Goal: Task Accomplishment & Management: Manage account settings

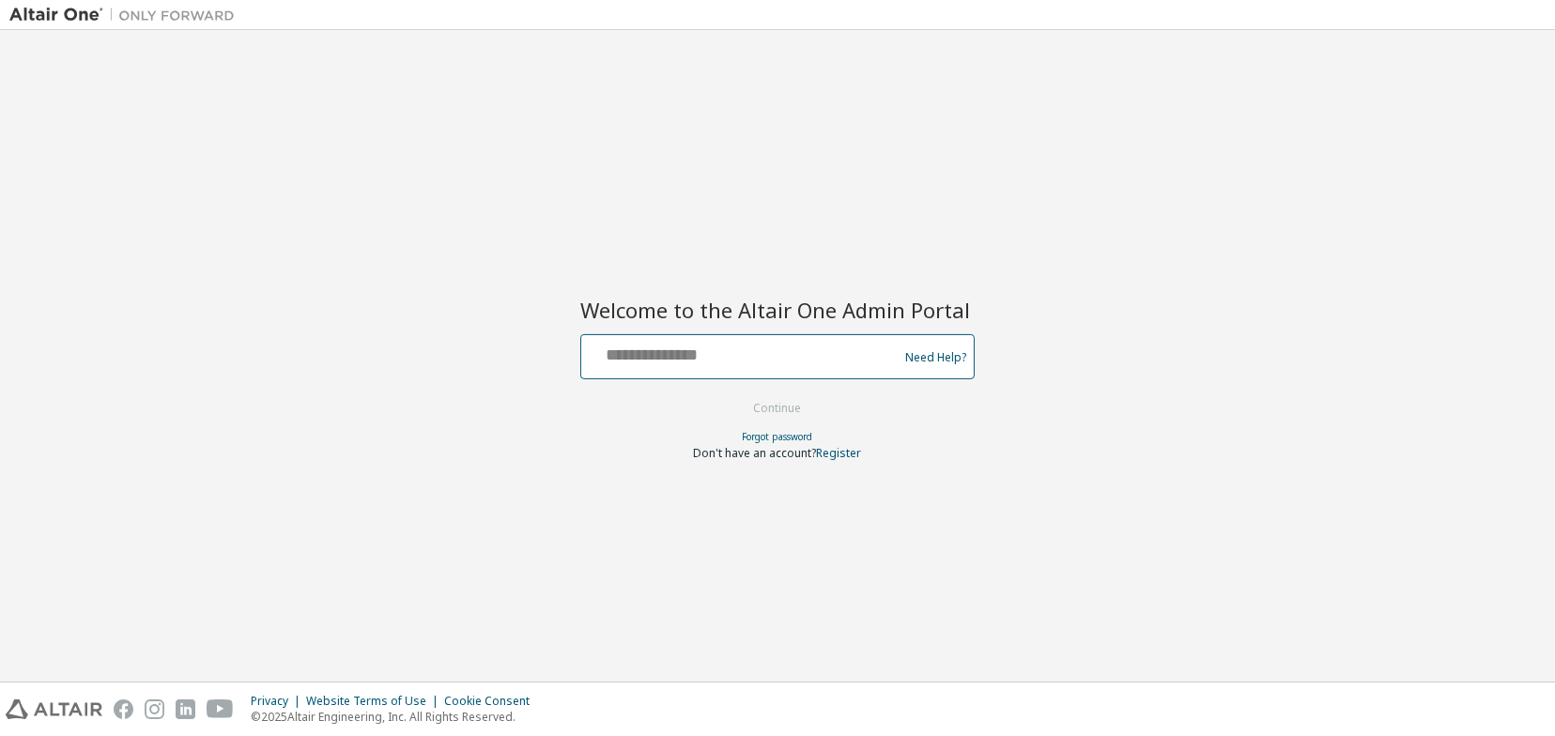
click at [741, 347] on input "text" at bounding box center [742, 352] width 307 height 27
paste input "**********"
type input "**********"
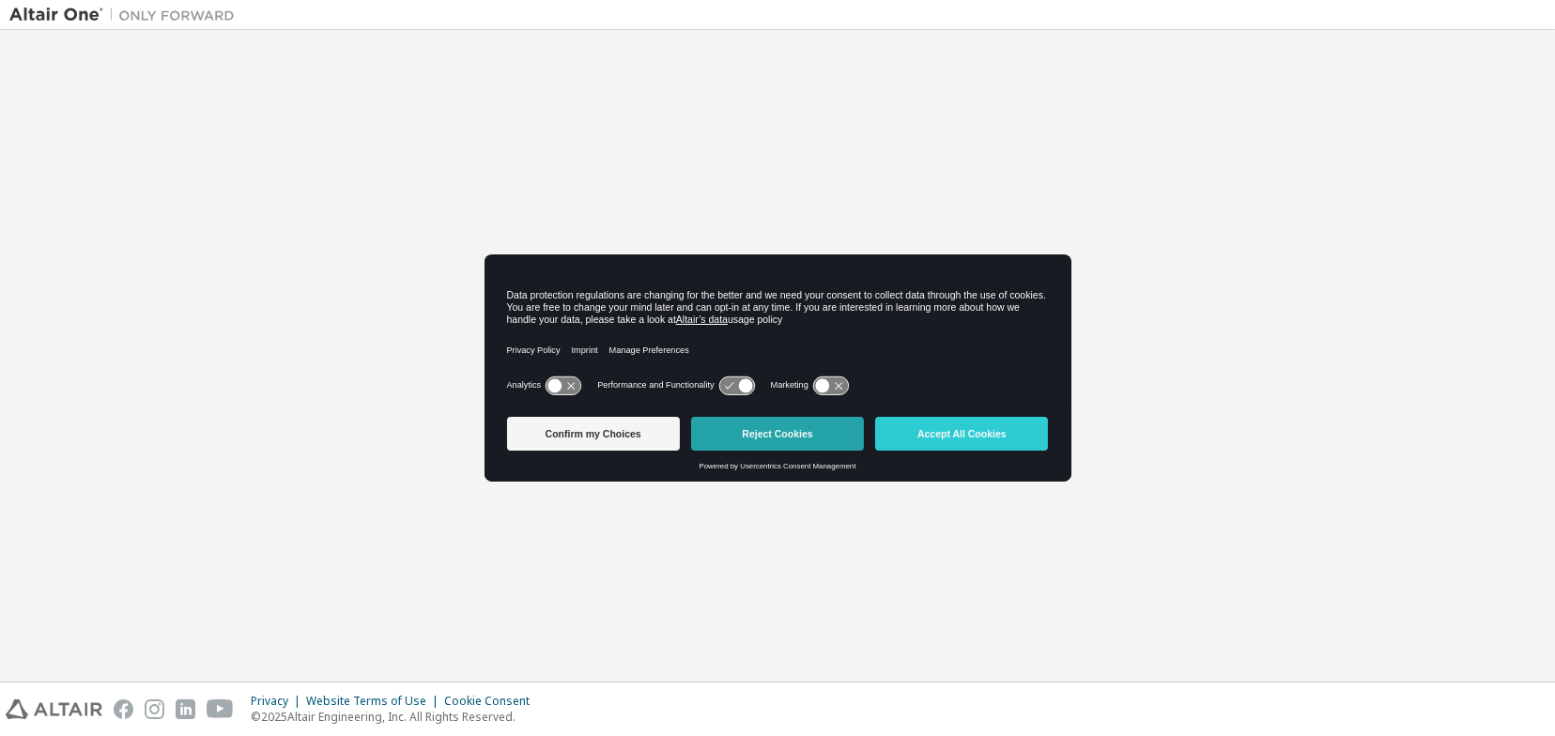
click at [761, 439] on button "Reject Cookies" at bounding box center [777, 434] width 173 height 34
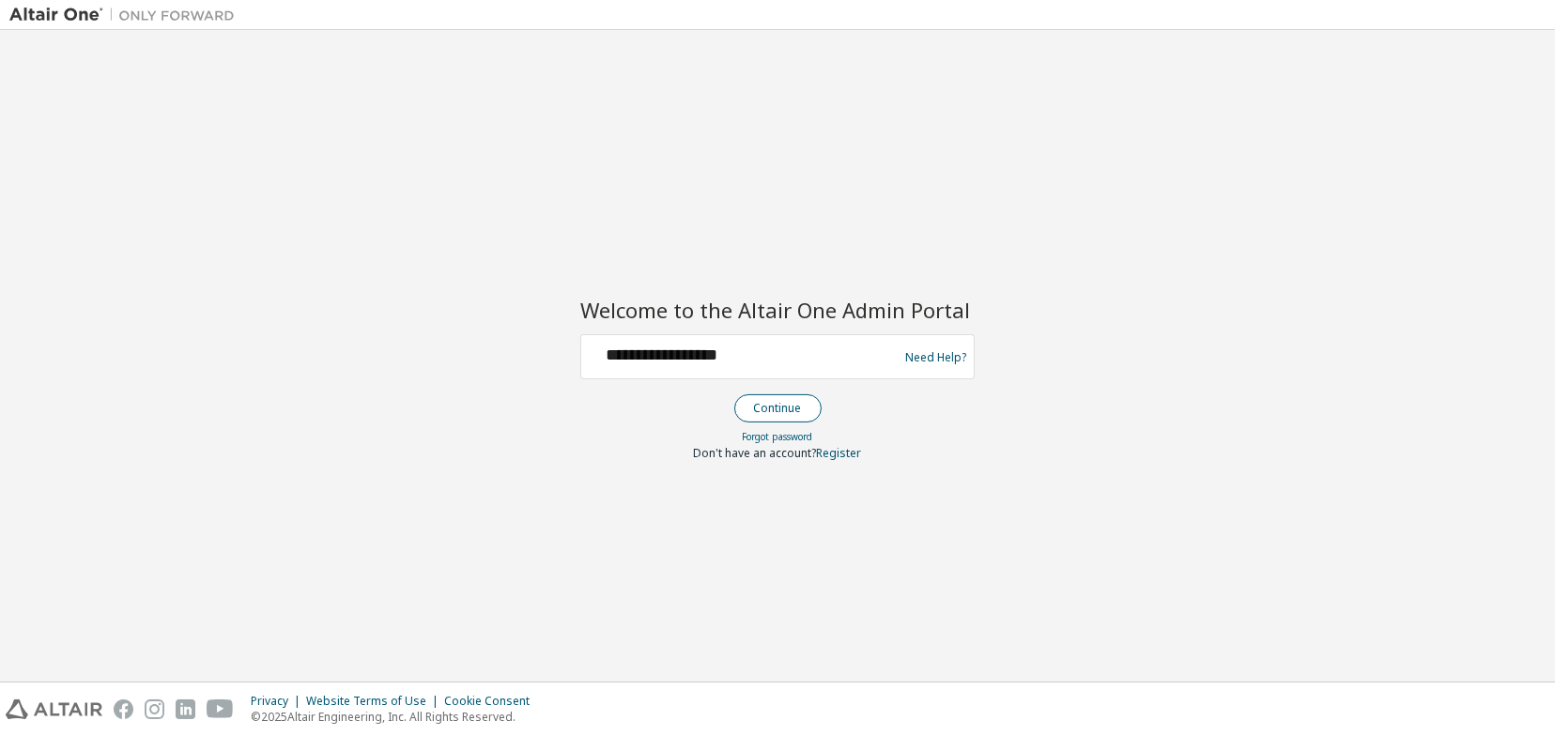
click at [777, 409] on button "Continue" at bounding box center [777, 408] width 87 height 28
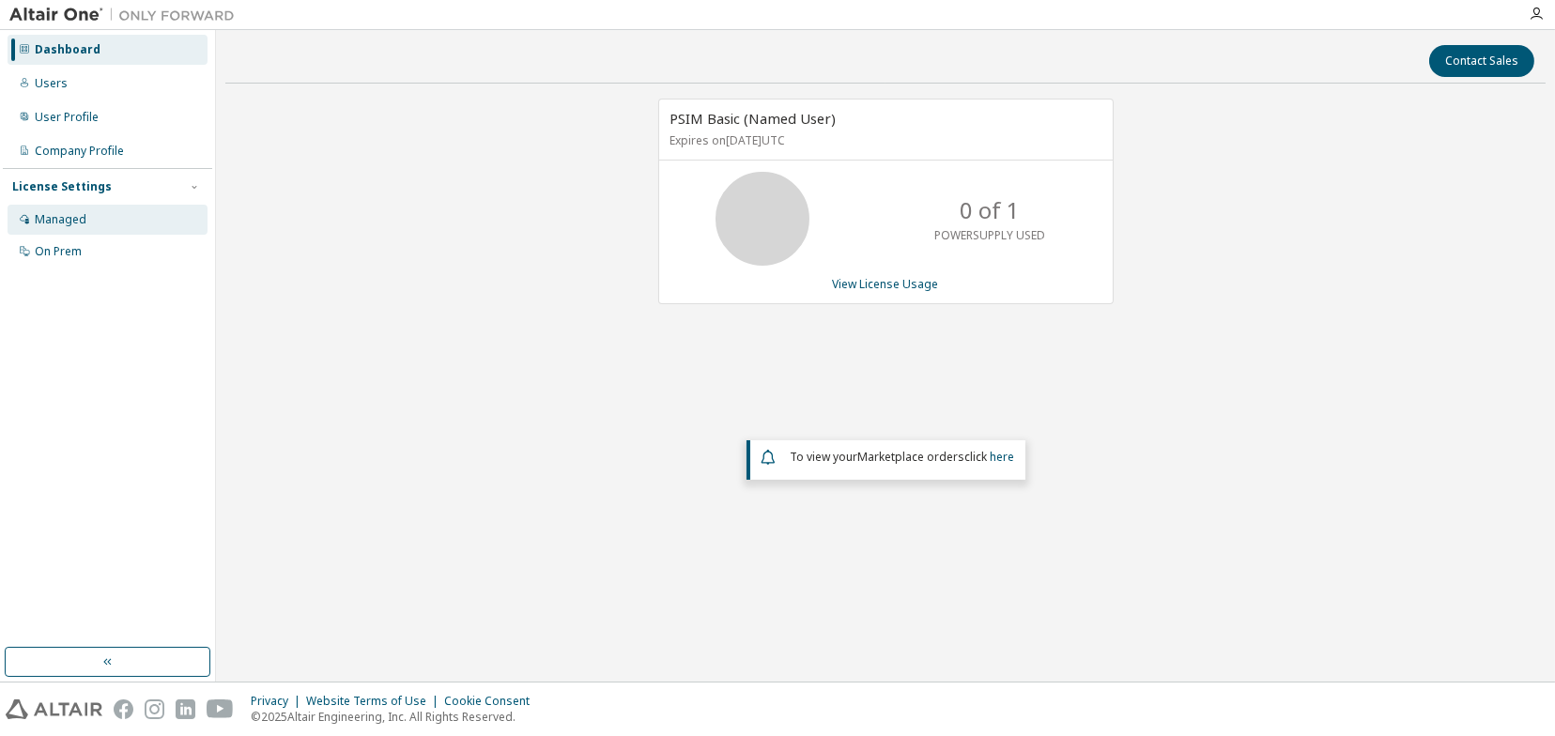
click at [88, 224] on div "Managed" at bounding box center [108, 220] width 200 height 30
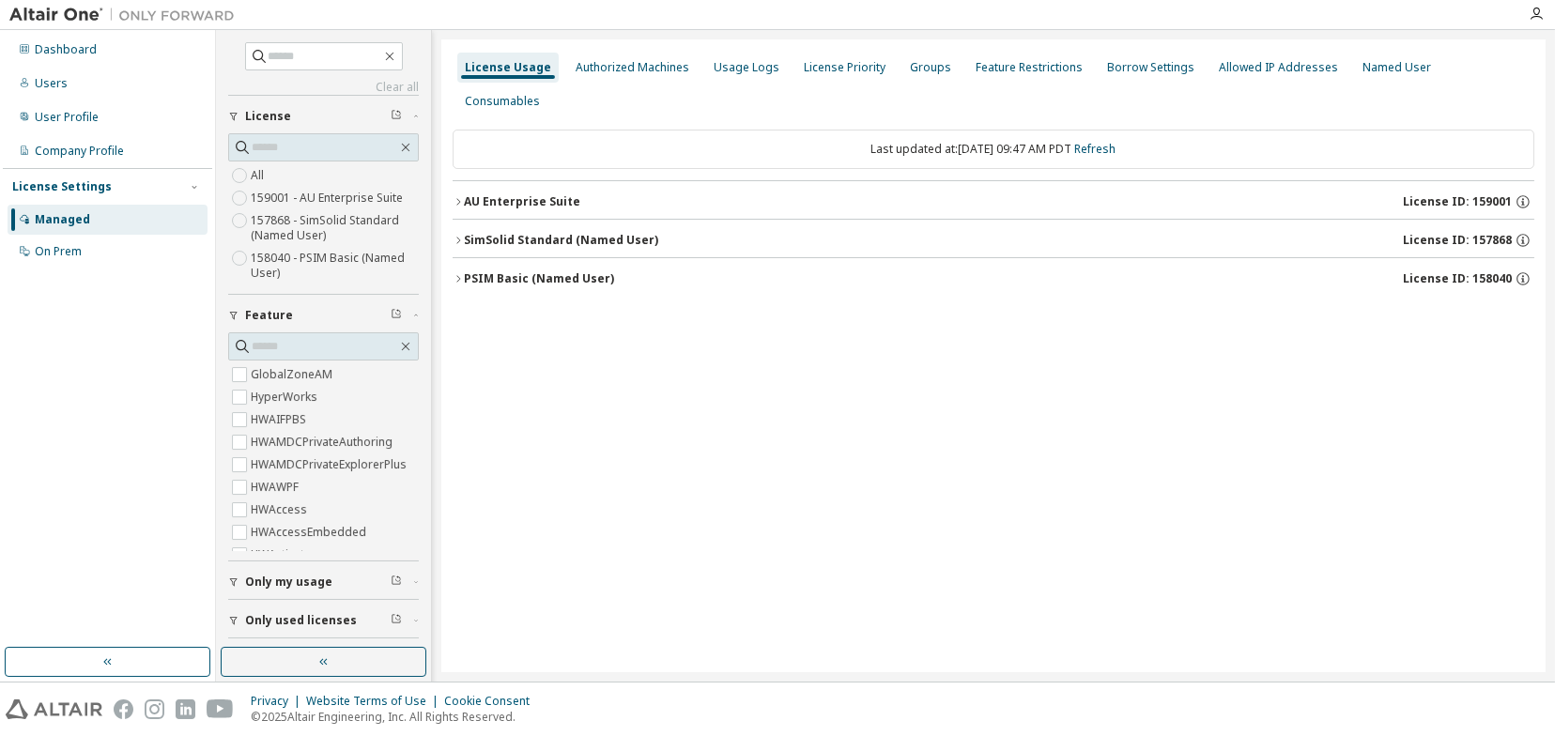
click at [457, 273] on icon "button" at bounding box center [458, 278] width 11 height 11
click at [466, 233] on div "SimSolid Standard (Named User)" at bounding box center [561, 240] width 194 height 15
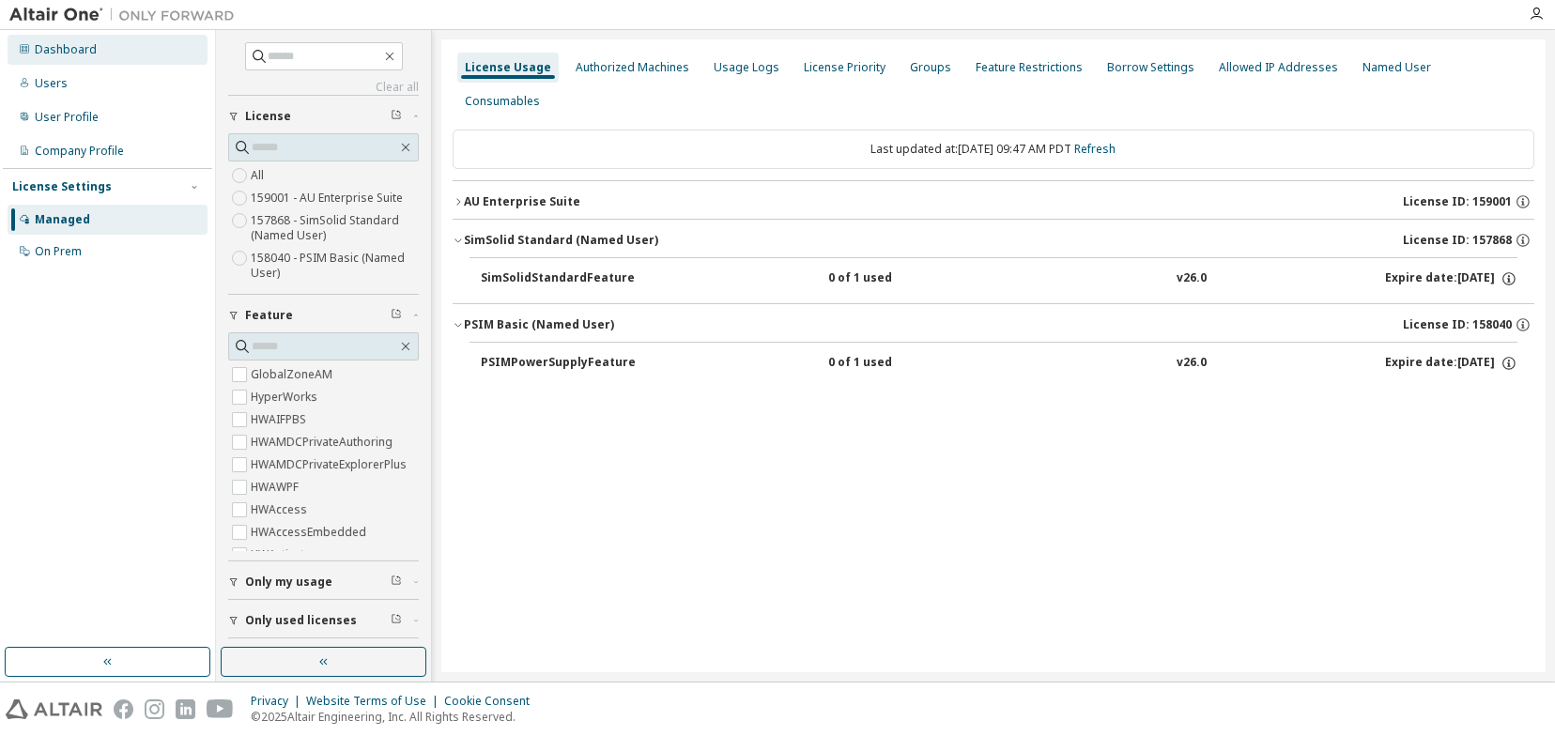
click at [66, 54] on div "Dashboard" at bounding box center [66, 49] width 62 height 15
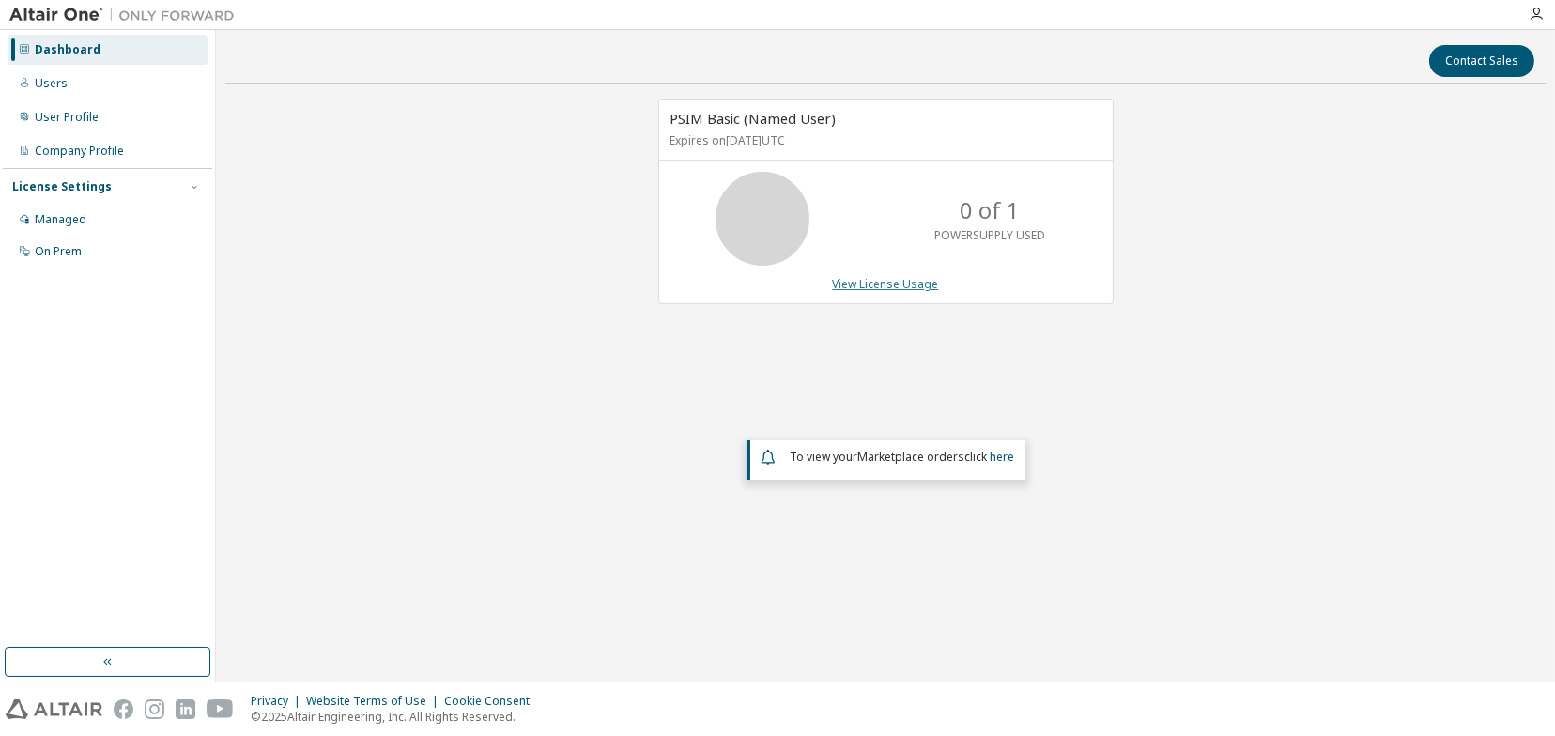
click at [860, 277] on link "View License Usage" at bounding box center [886, 284] width 106 height 16
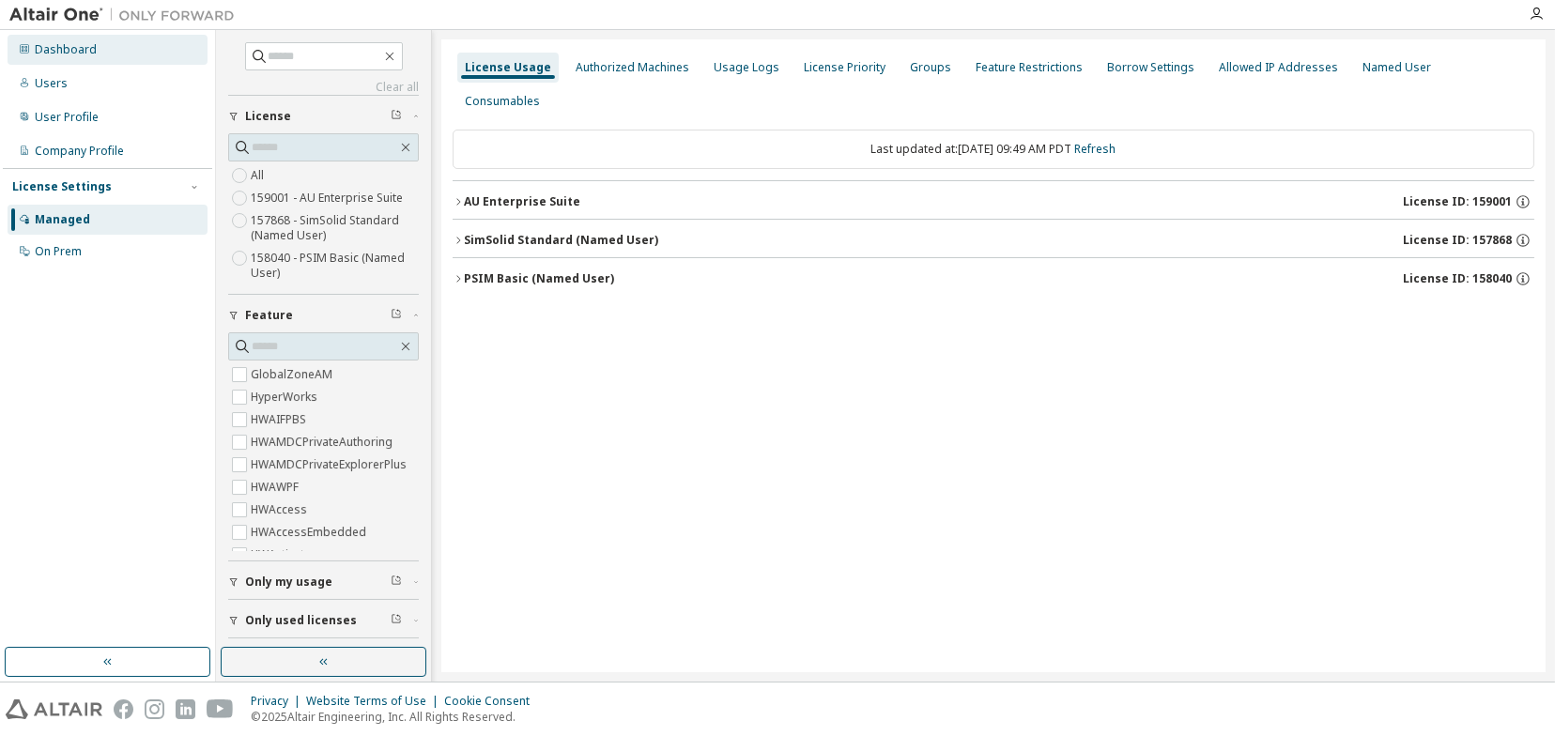
click at [123, 36] on div "Dashboard" at bounding box center [108, 50] width 200 height 30
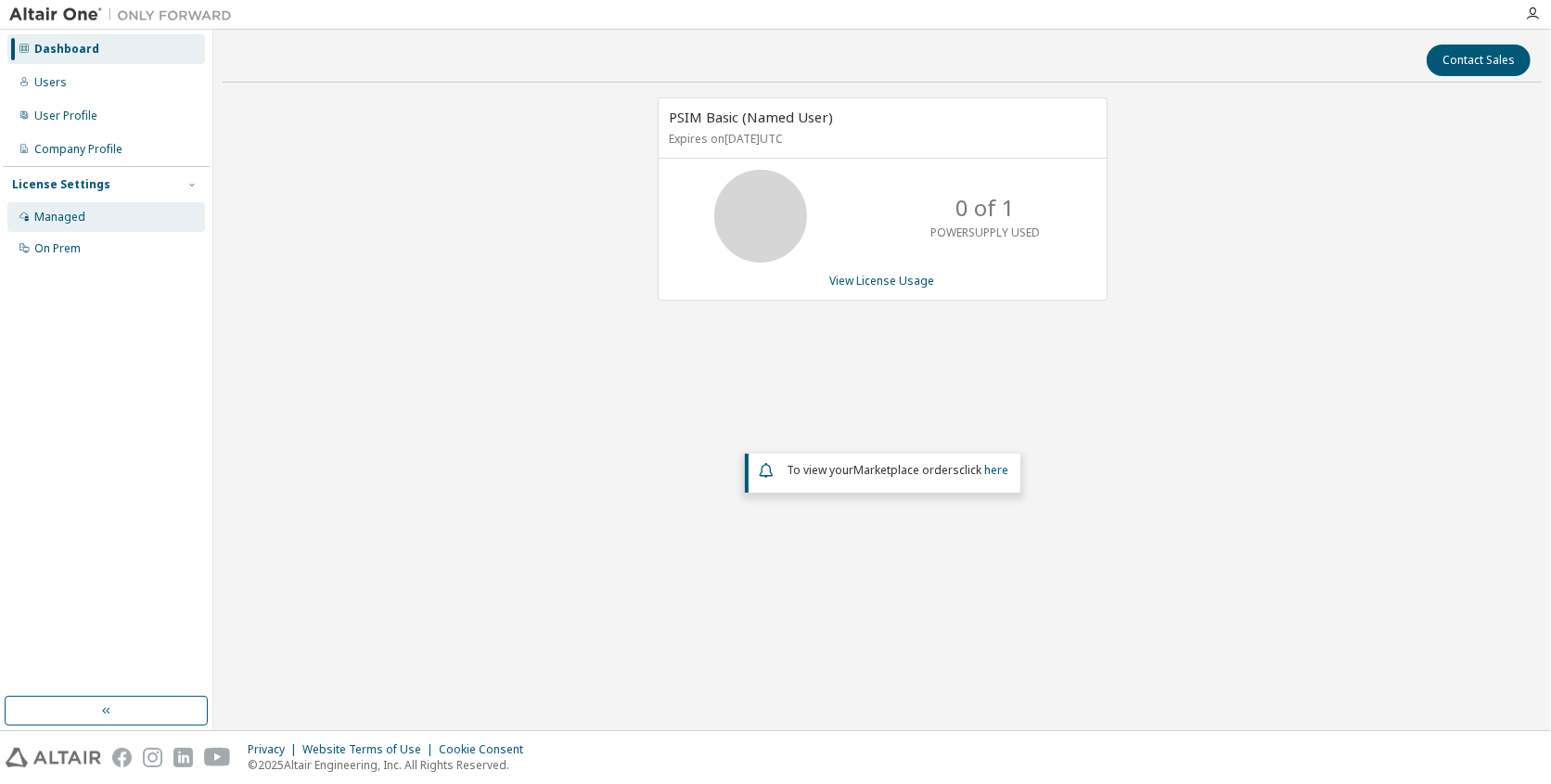
click at [68, 212] on div "Managed" at bounding box center [60, 216] width 51 height 15
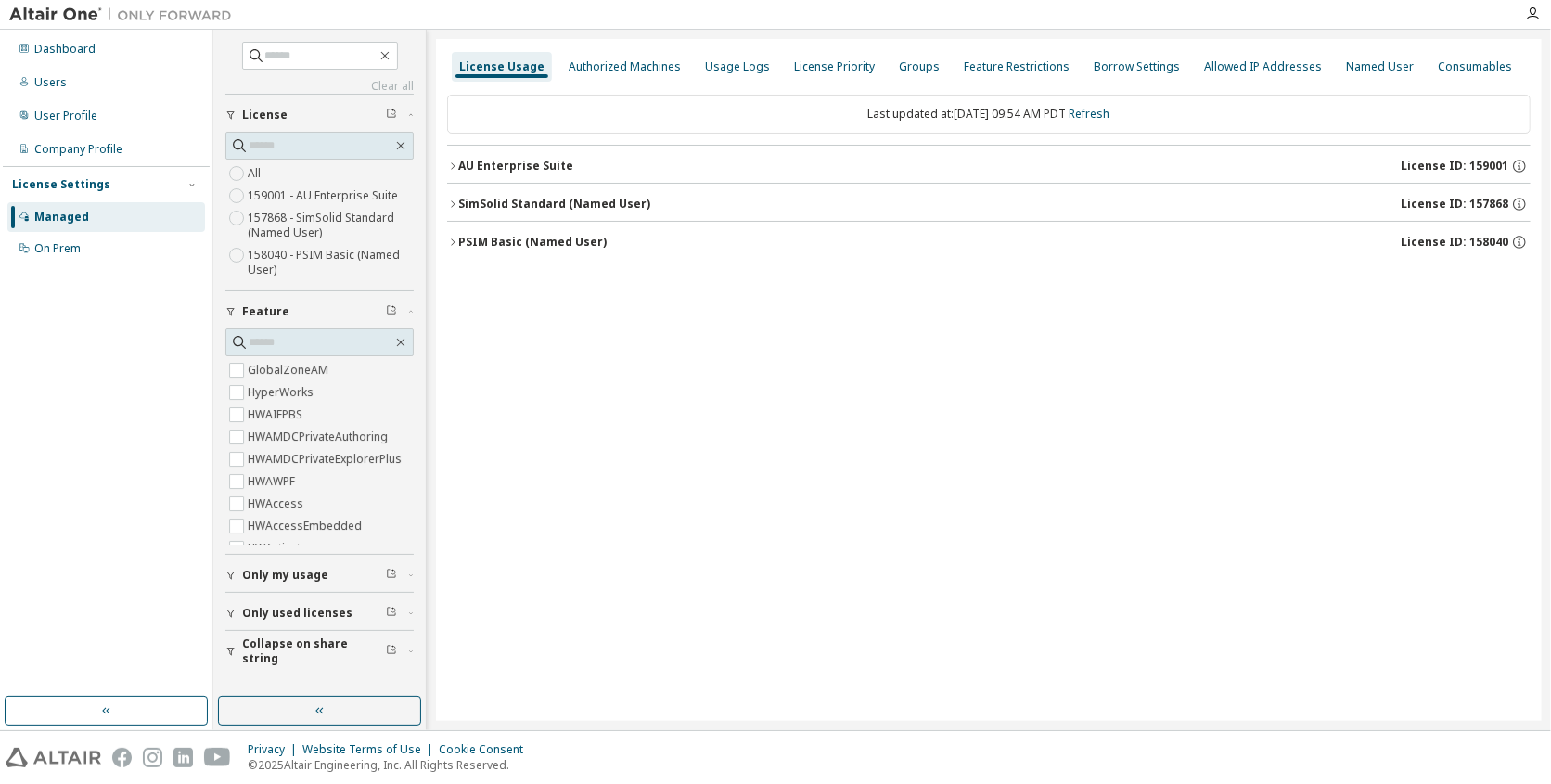
click at [453, 169] on icon "button" at bounding box center [452, 165] width 11 height 11
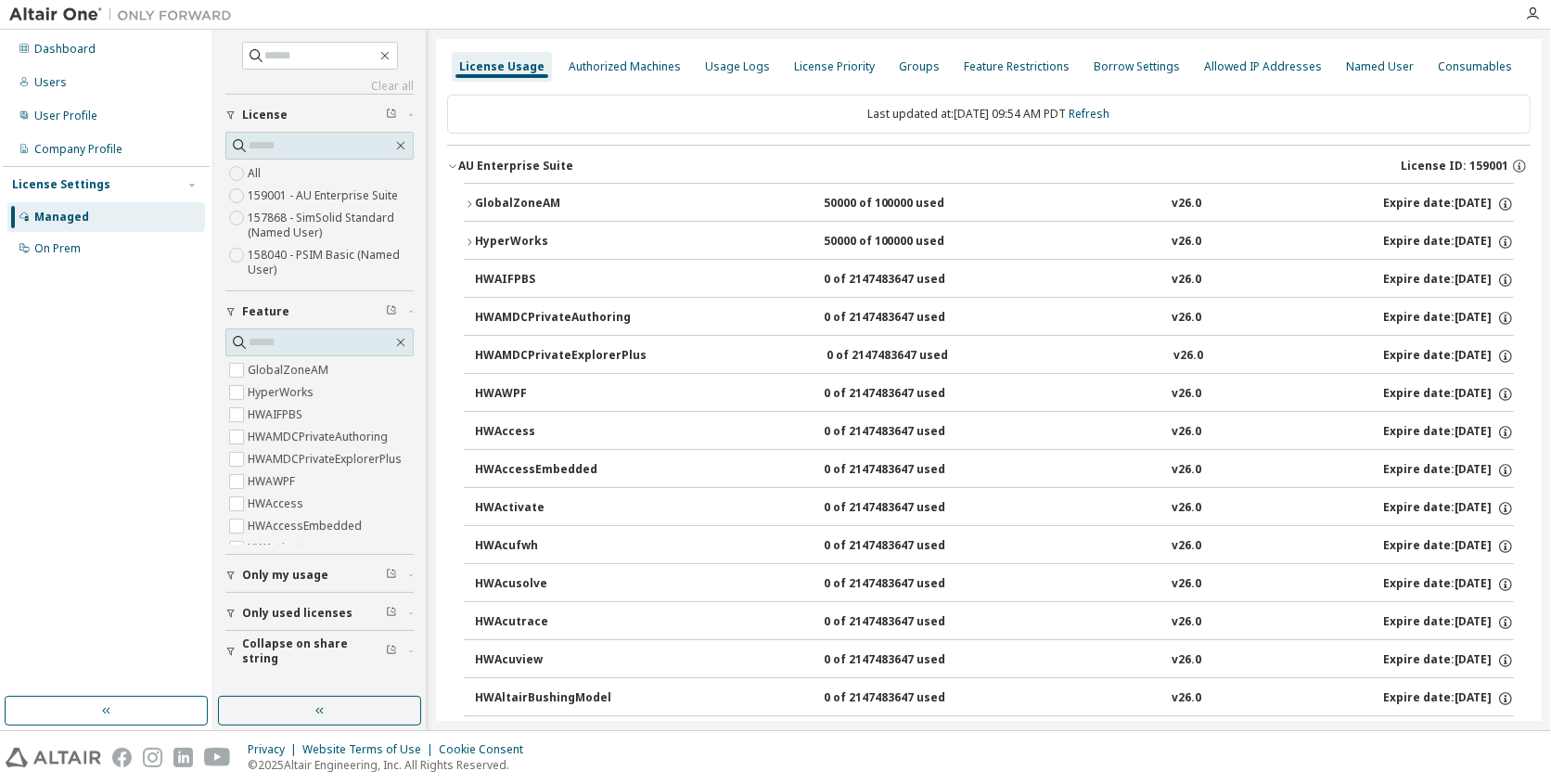
click at [457, 165] on icon "button" at bounding box center [452, 165] width 11 height 11
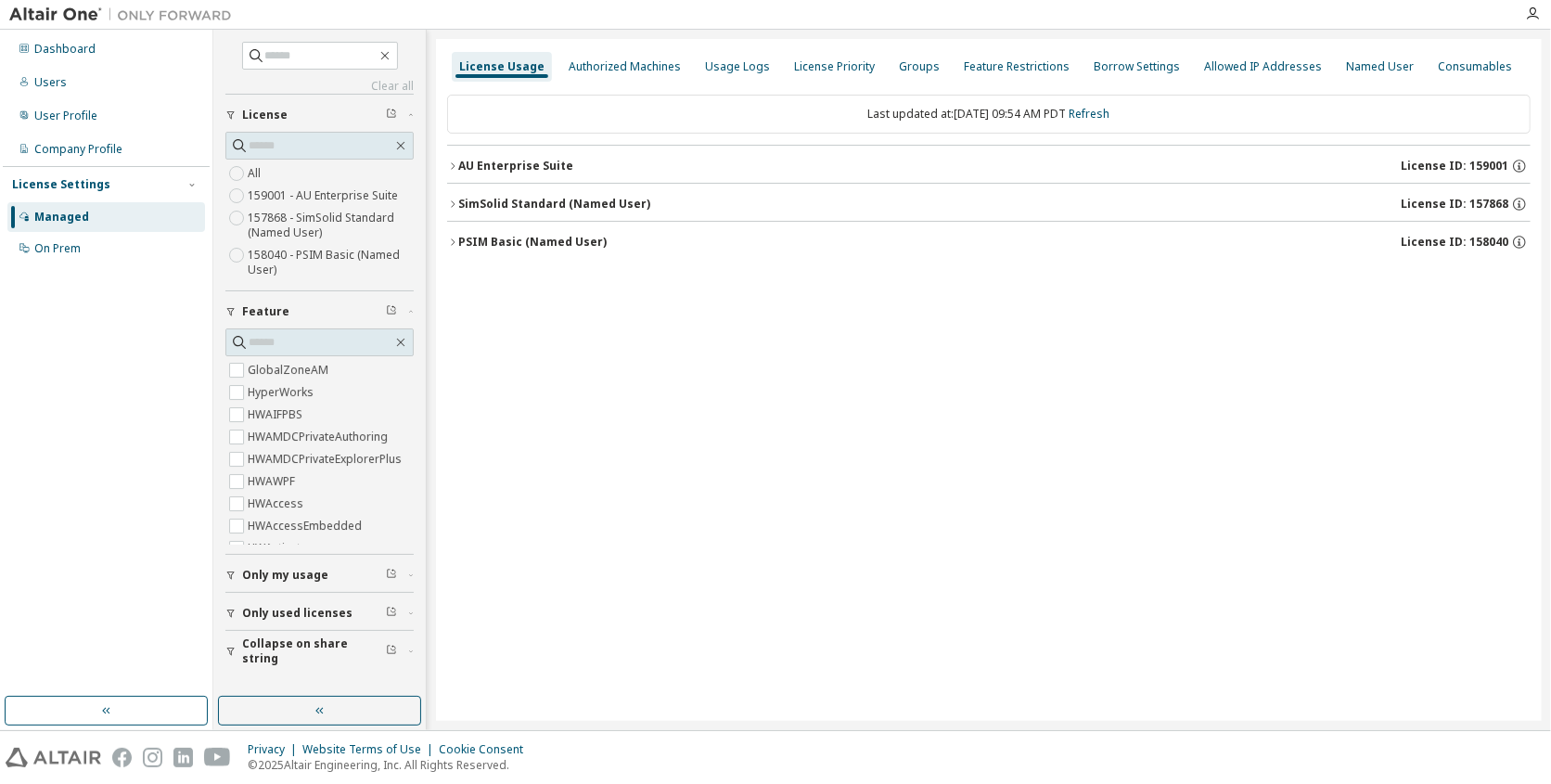
click at [455, 204] on icon "button" at bounding box center [452, 203] width 11 height 11
click at [455, 286] on icon "button" at bounding box center [452, 287] width 11 height 11
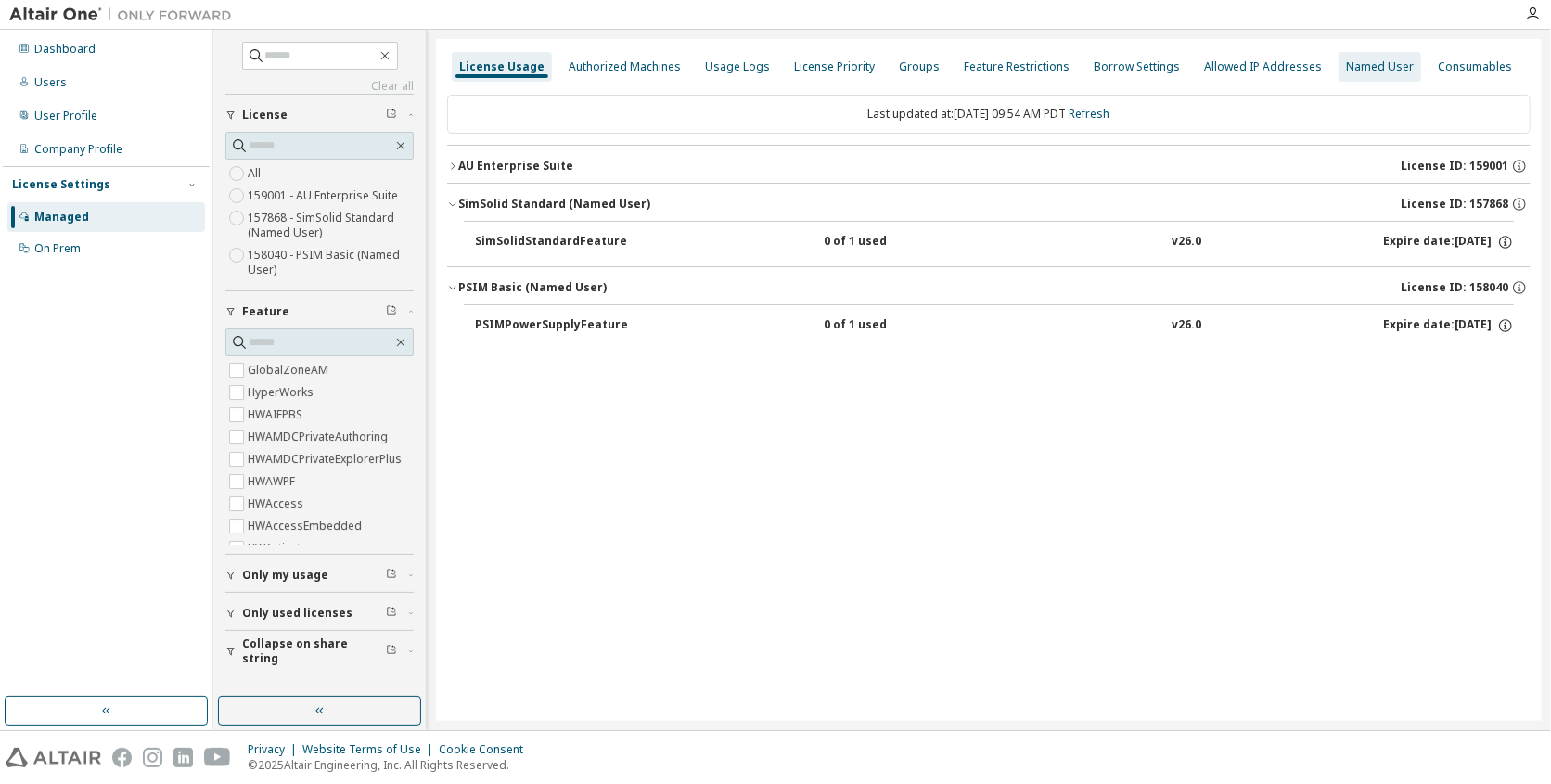
click at [1352, 68] on div "Named User" at bounding box center [1380, 66] width 68 height 15
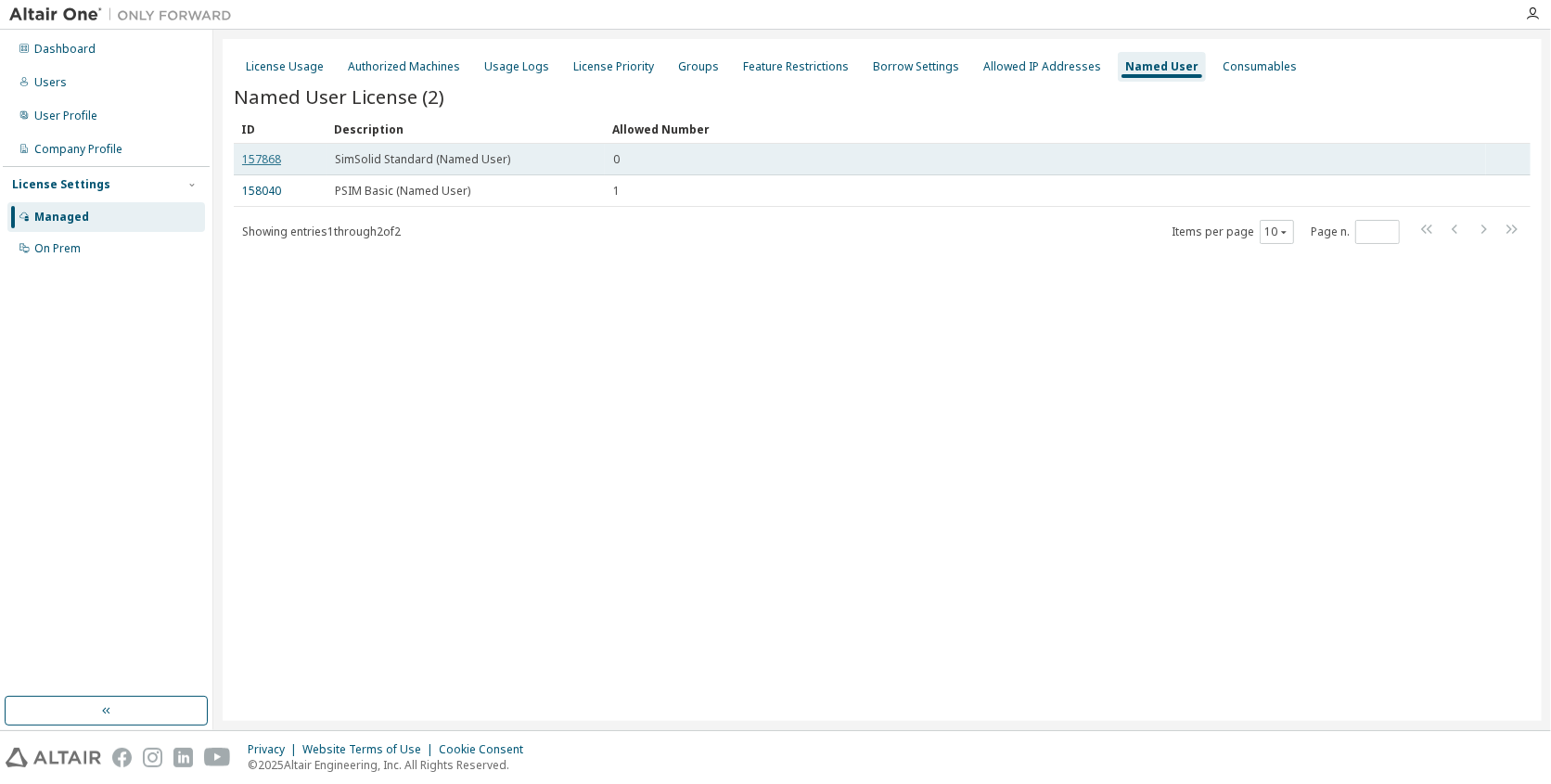
click at [256, 164] on link "157868" at bounding box center [261, 159] width 39 height 16
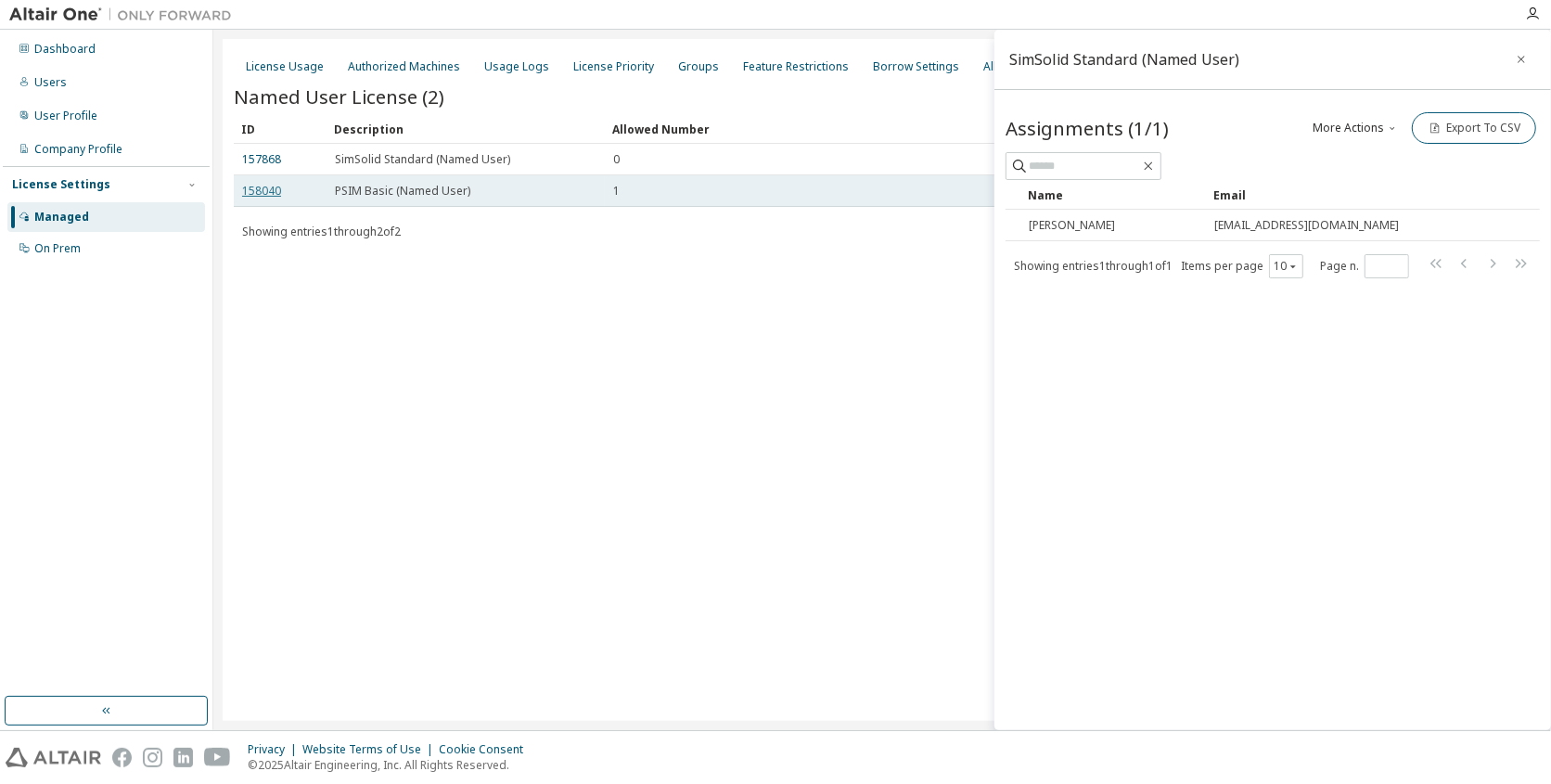
click at [267, 194] on link "158040" at bounding box center [261, 191] width 39 height 16
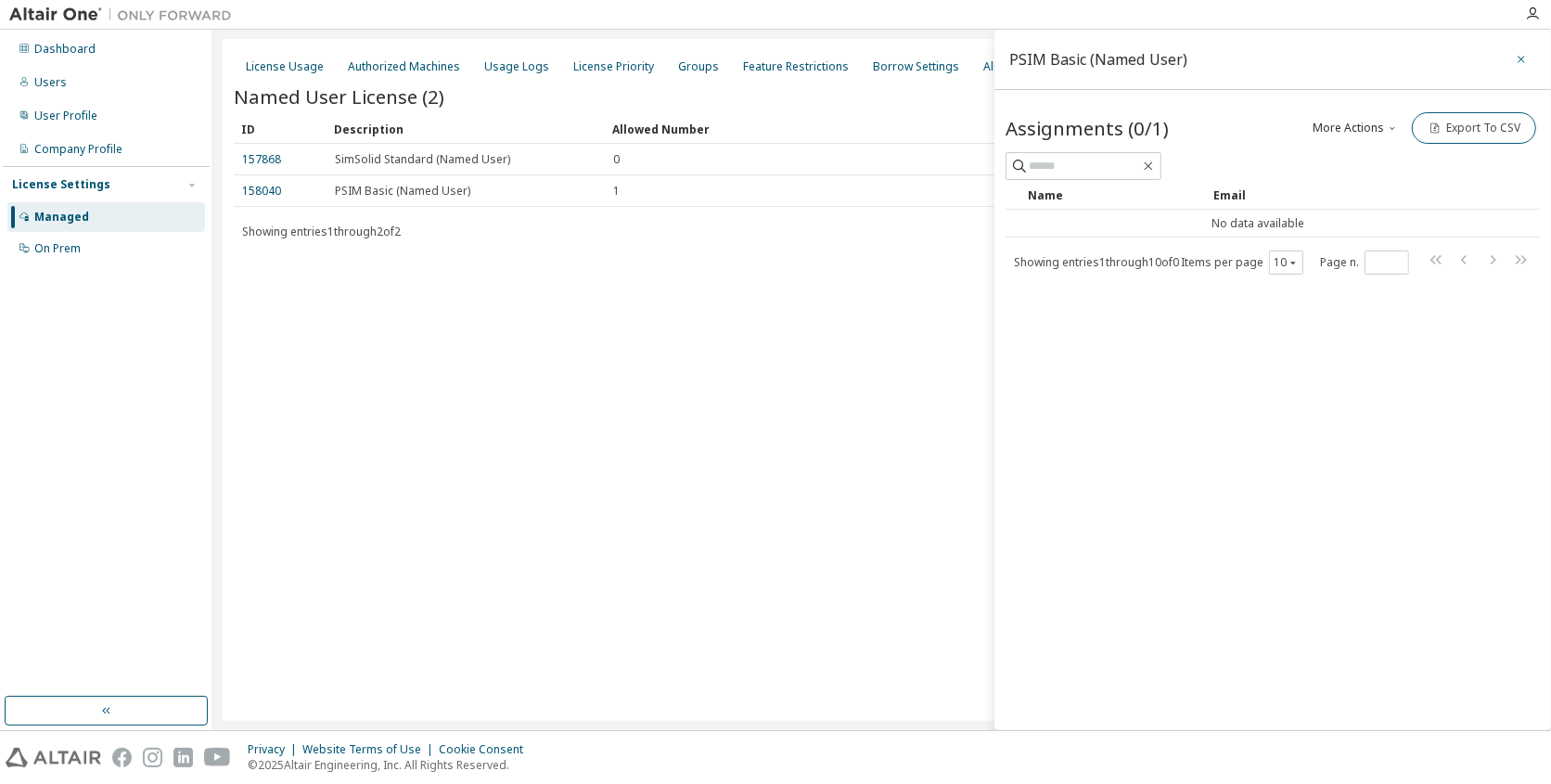
click at [1520, 63] on icon "button" at bounding box center [1521, 59] width 13 height 15
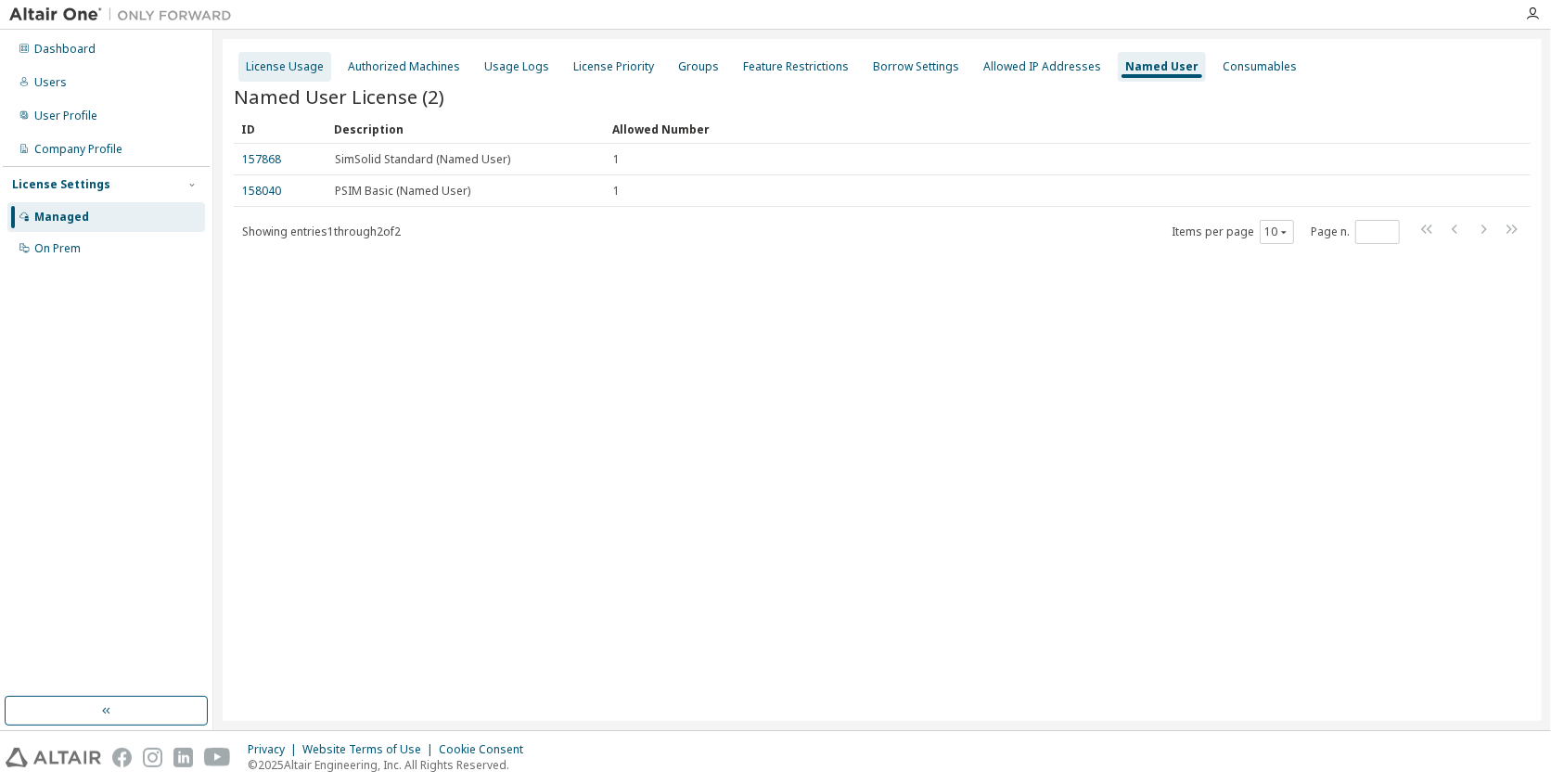
click at [288, 75] on div "License Usage" at bounding box center [285, 67] width 93 height 30
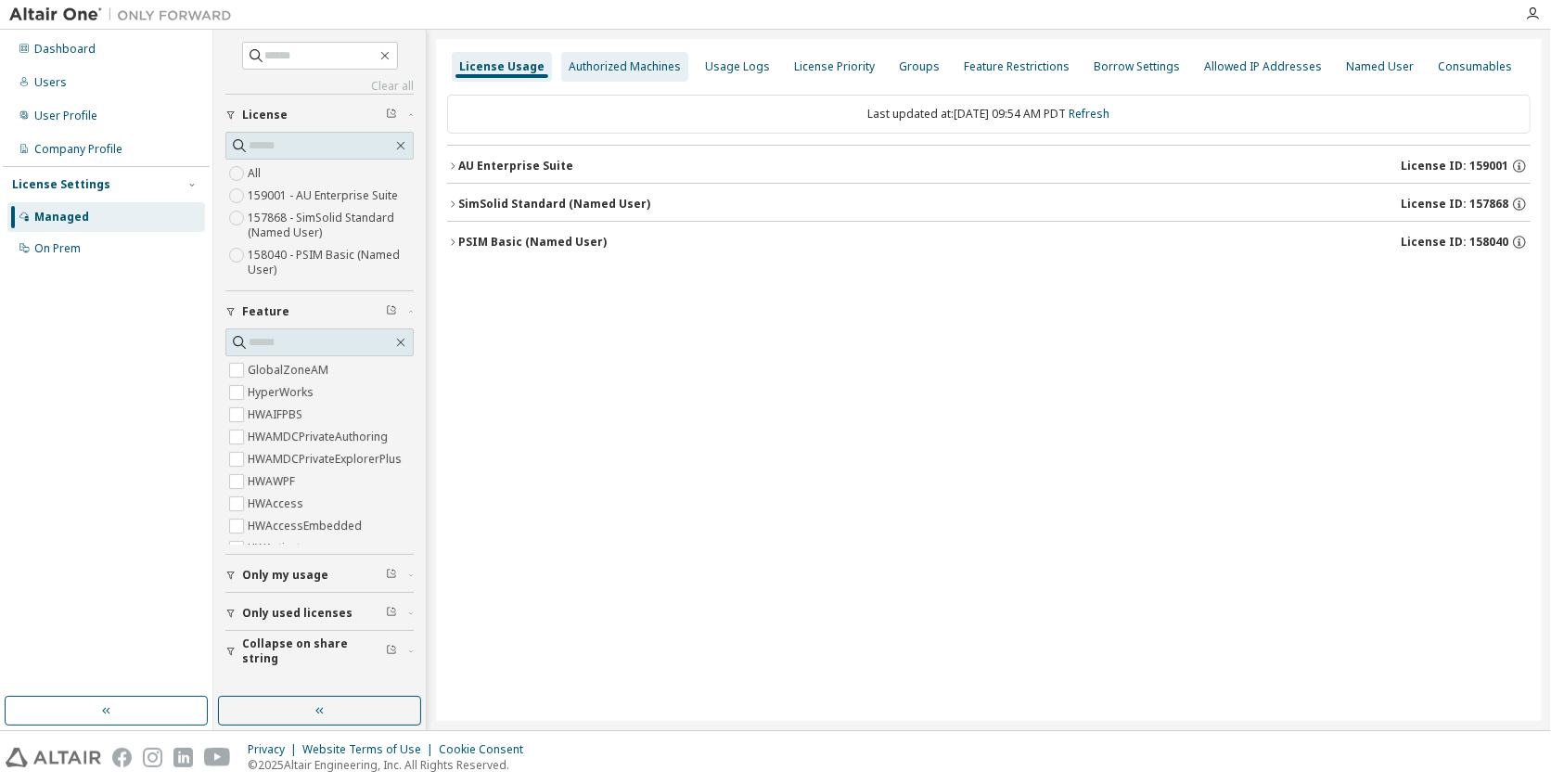
click at [593, 75] on div "Authorized Machines" at bounding box center [624, 67] width 127 height 30
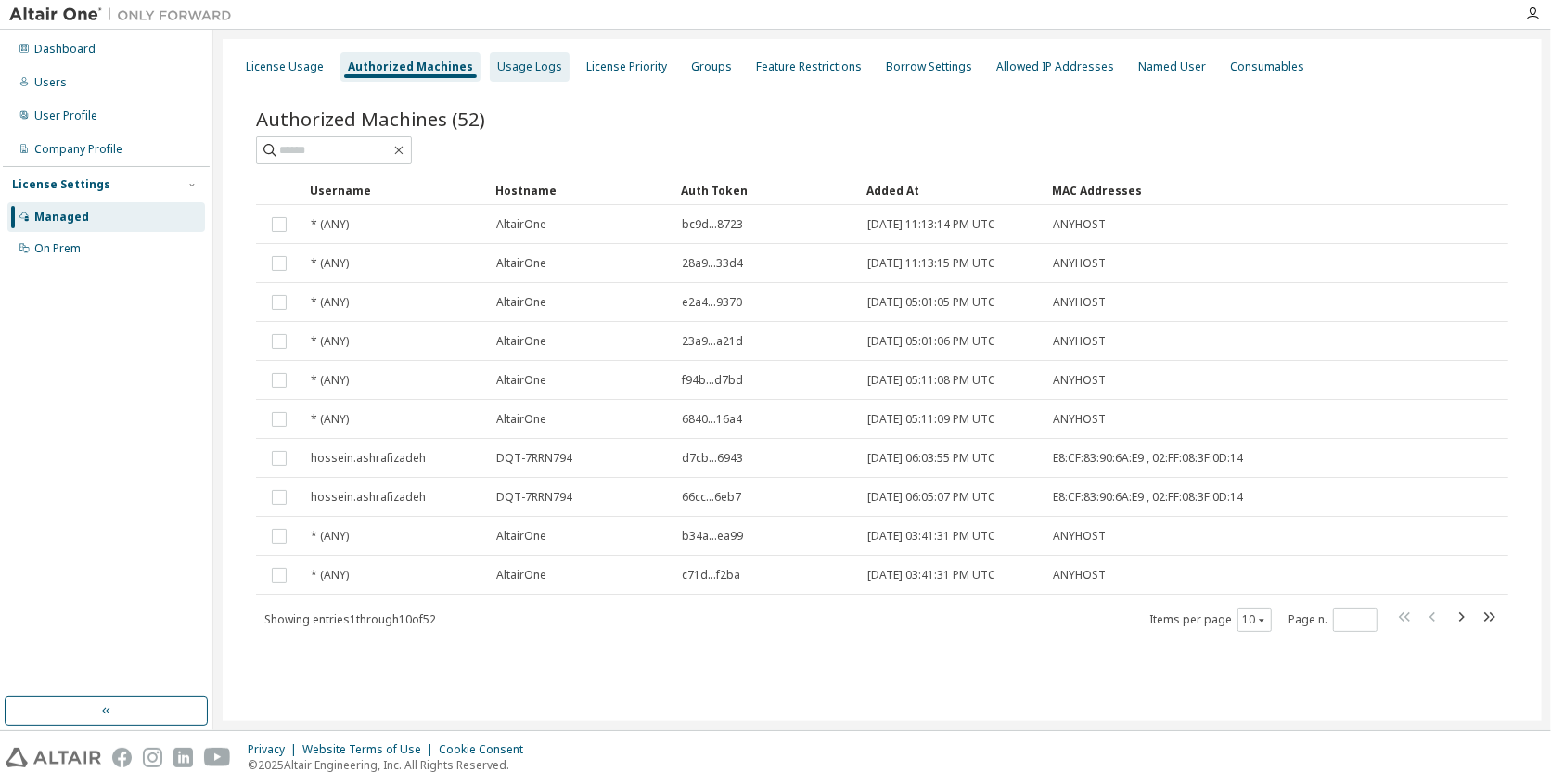
click at [530, 72] on div "Usage Logs" at bounding box center [530, 66] width 65 height 15
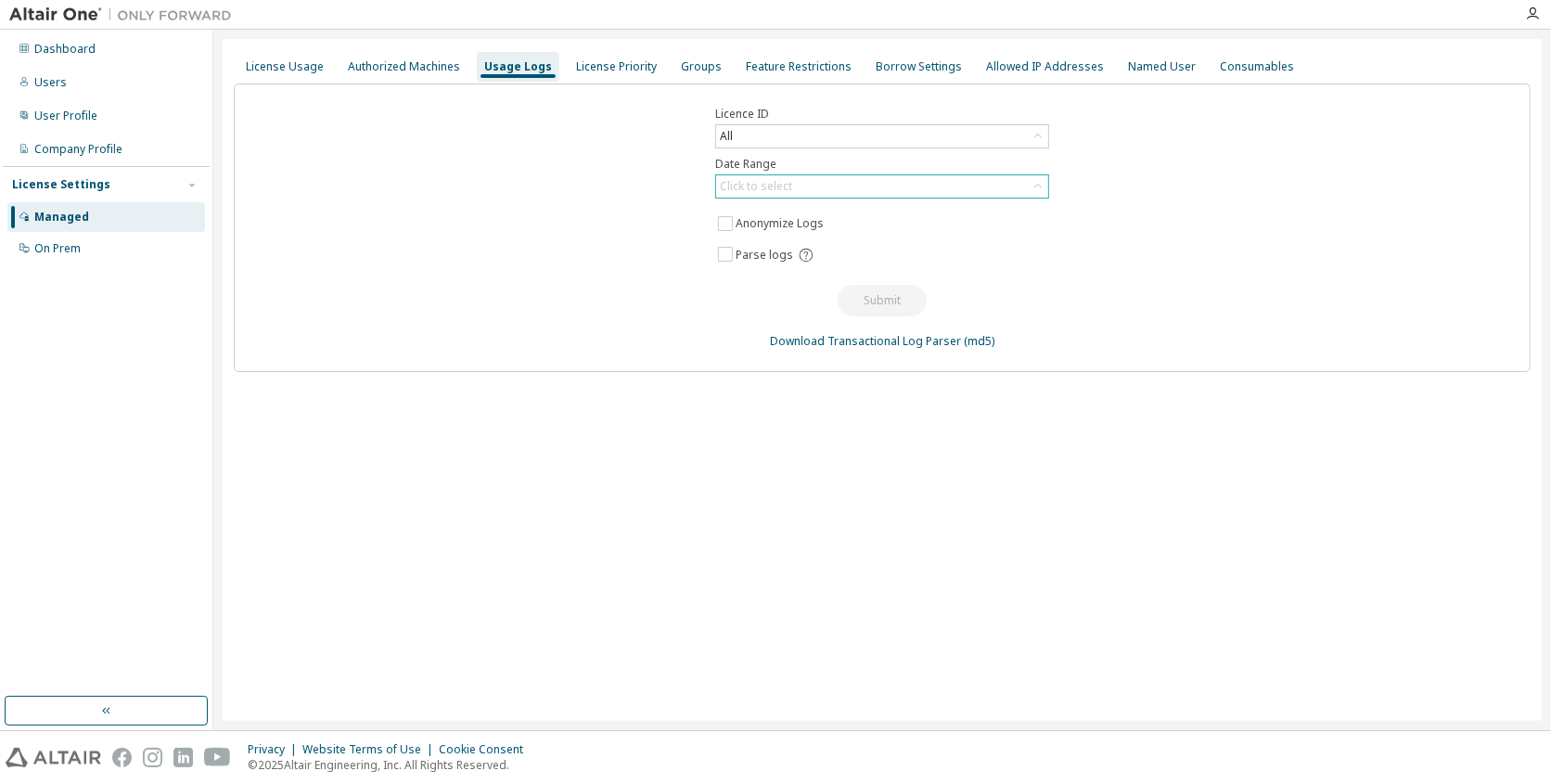
click at [850, 184] on div "Click to select" at bounding box center [882, 187] width 332 height 23
click at [828, 236] on li "Last 30 days" at bounding box center [881, 237] width 328 height 24
click at [885, 306] on button "Submit" at bounding box center [882, 300] width 89 height 32
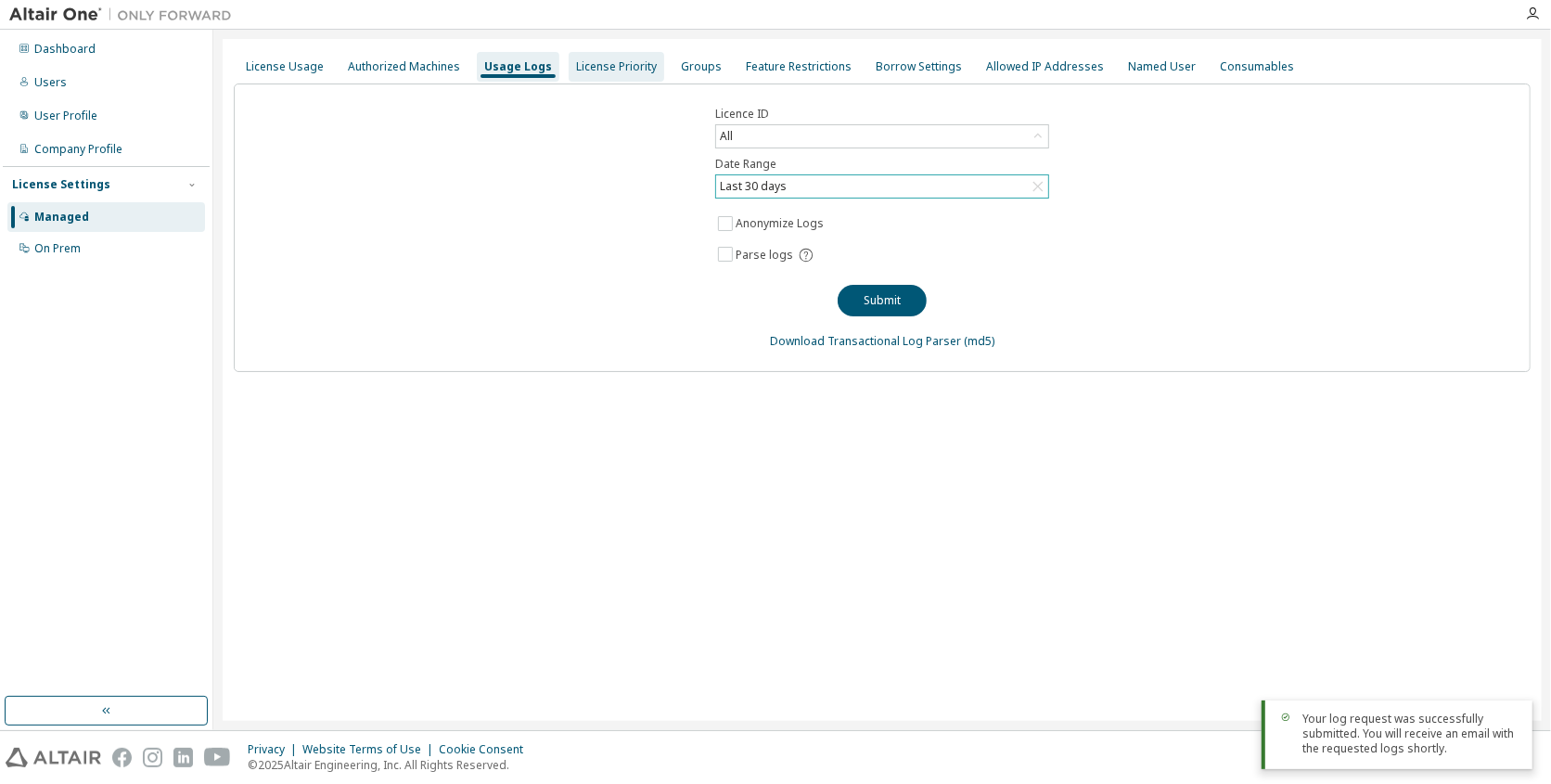
click at [611, 69] on div "License Priority" at bounding box center [616, 66] width 81 height 15
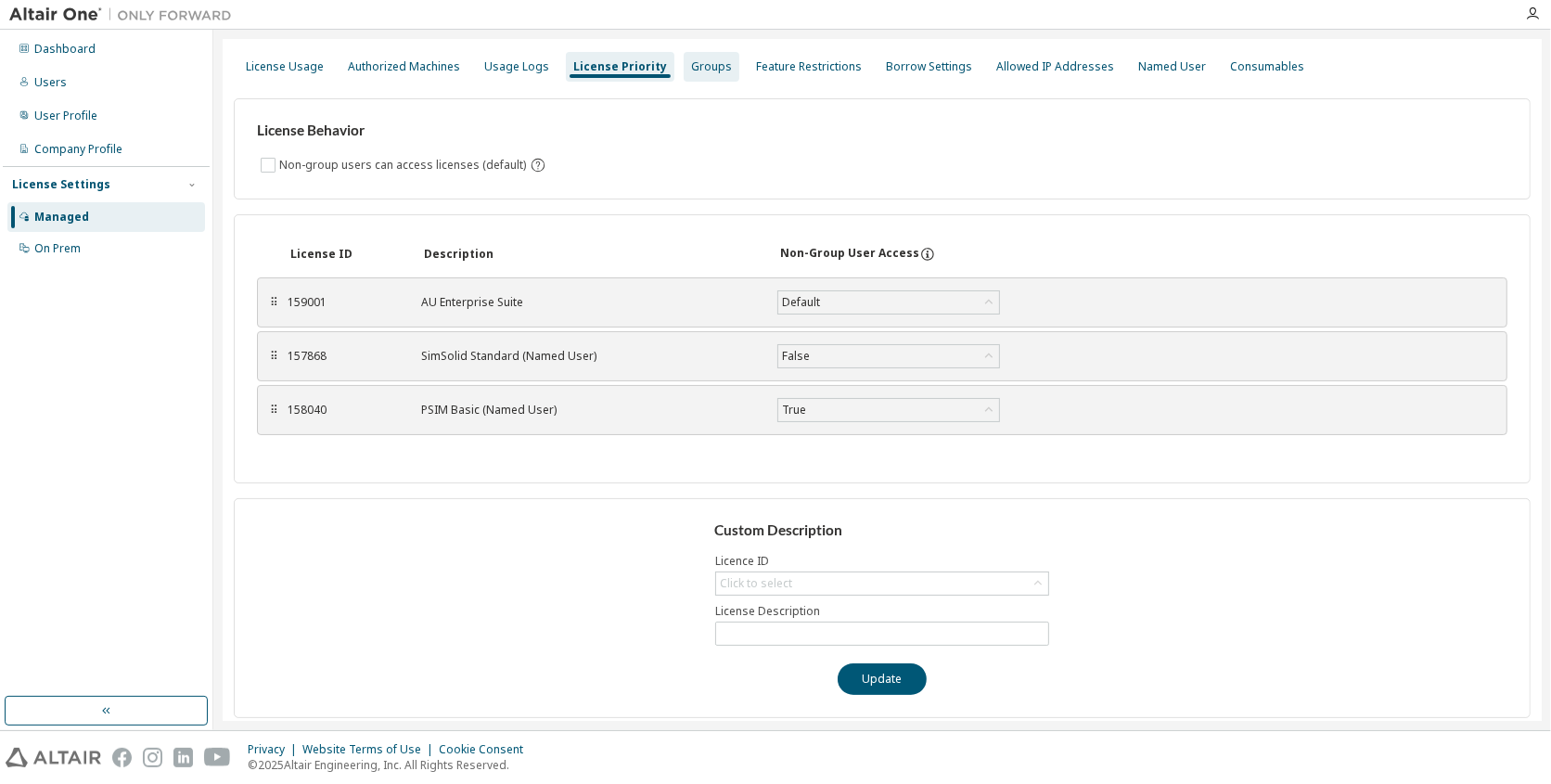
click at [694, 69] on div "Groups" at bounding box center [711, 66] width 41 height 15
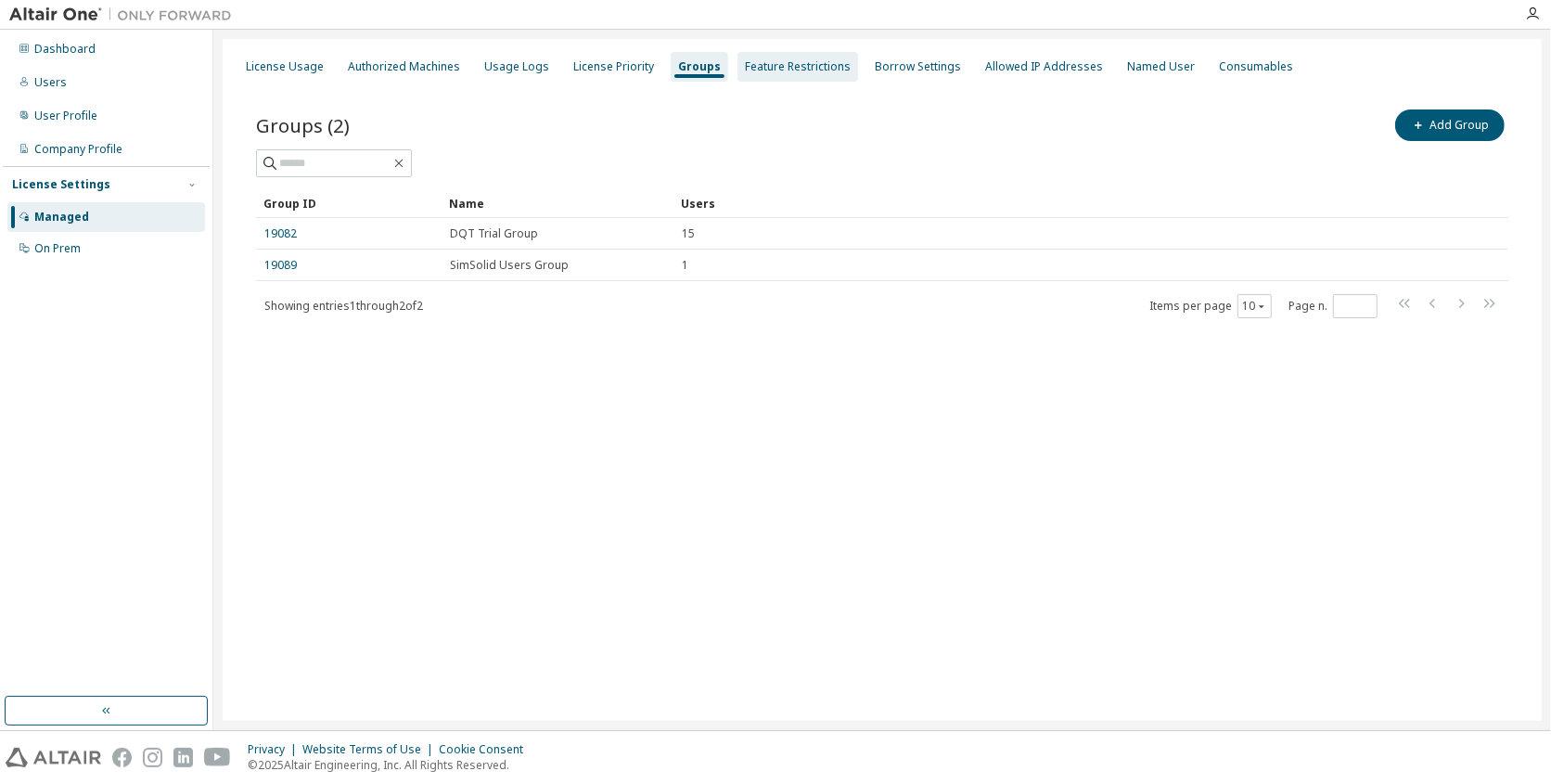
click at [788, 68] on div "Feature Restrictions" at bounding box center [797, 66] width 106 height 15
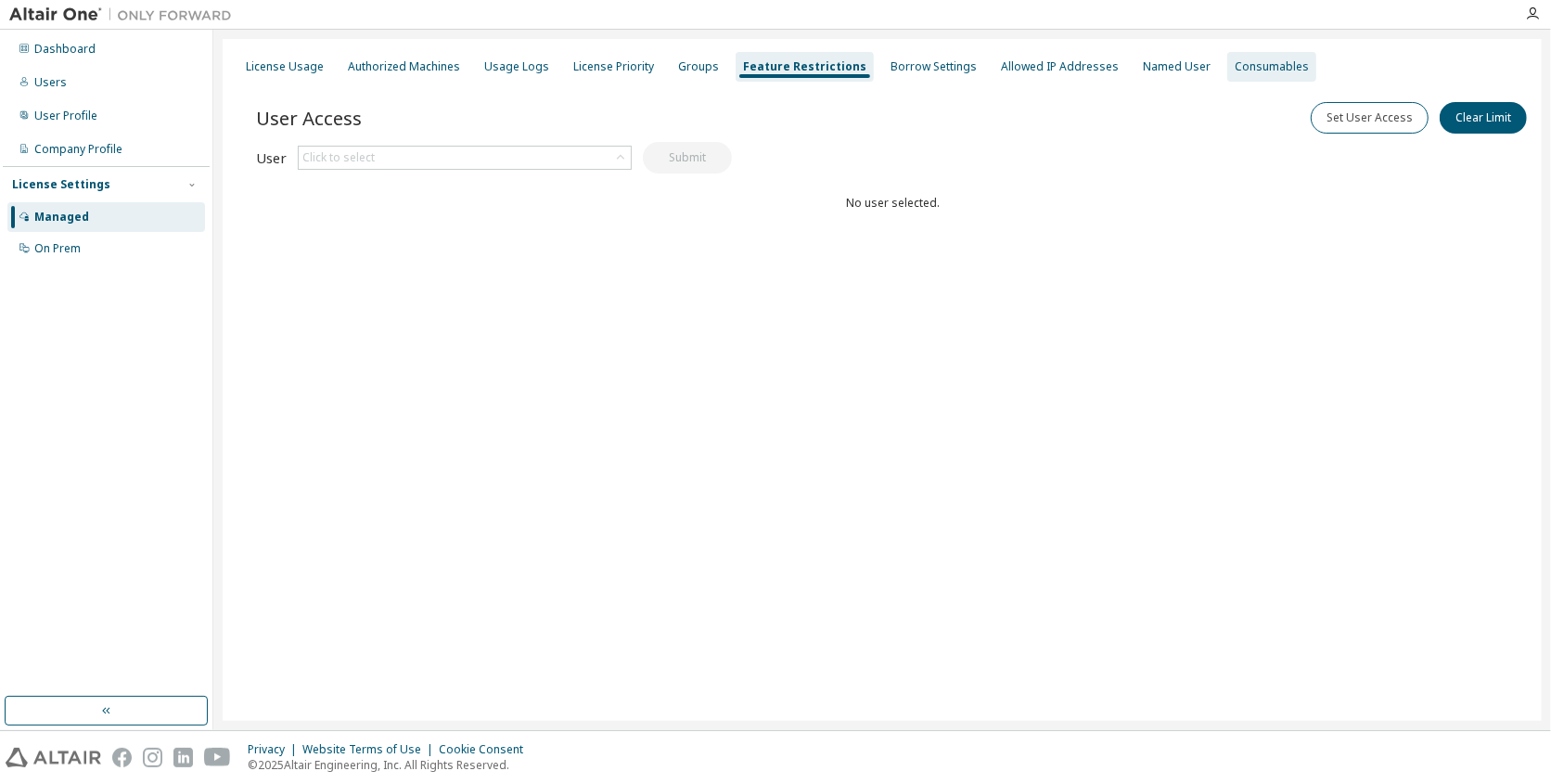
click at [1235, 69] on div "Consumables" at bounding box center [1271, 66] width 74 height 15
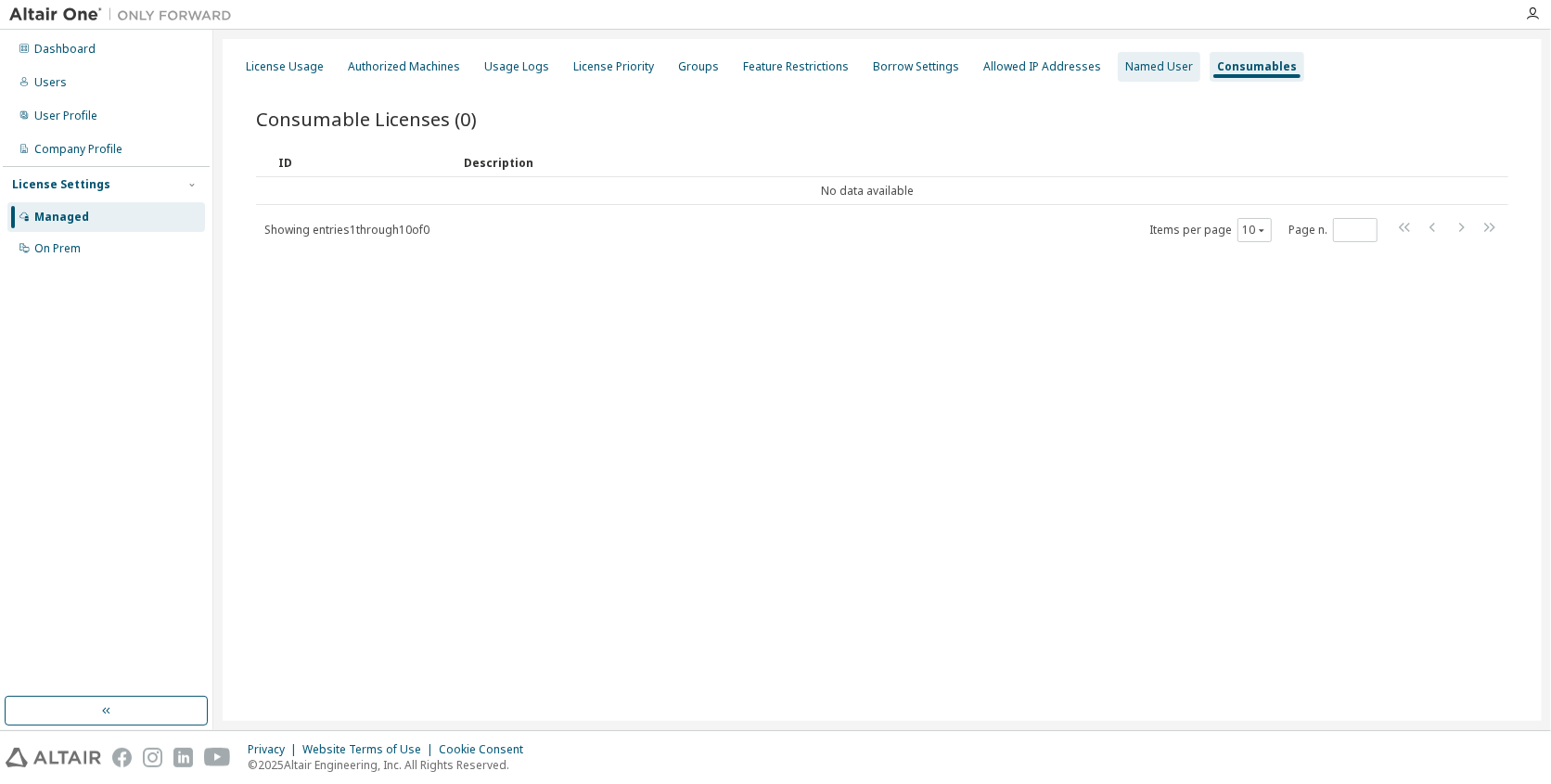
click at [1131, 80] on div "Named User" at bounding box center [1160, 67] width 83 height 30
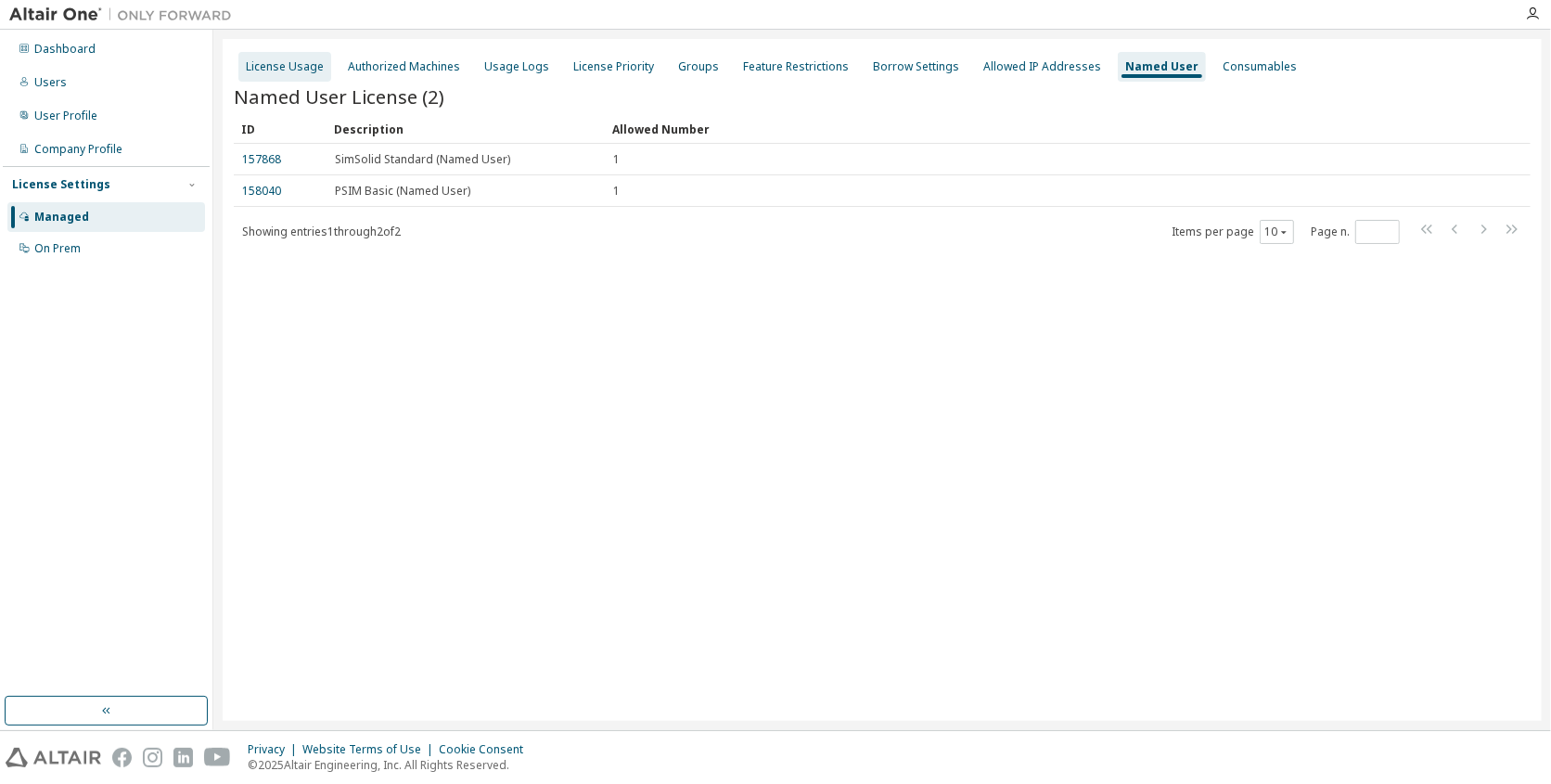
click at [306, 76] on div "License Usage" at bounding box center [285, 67] width 93 height 30
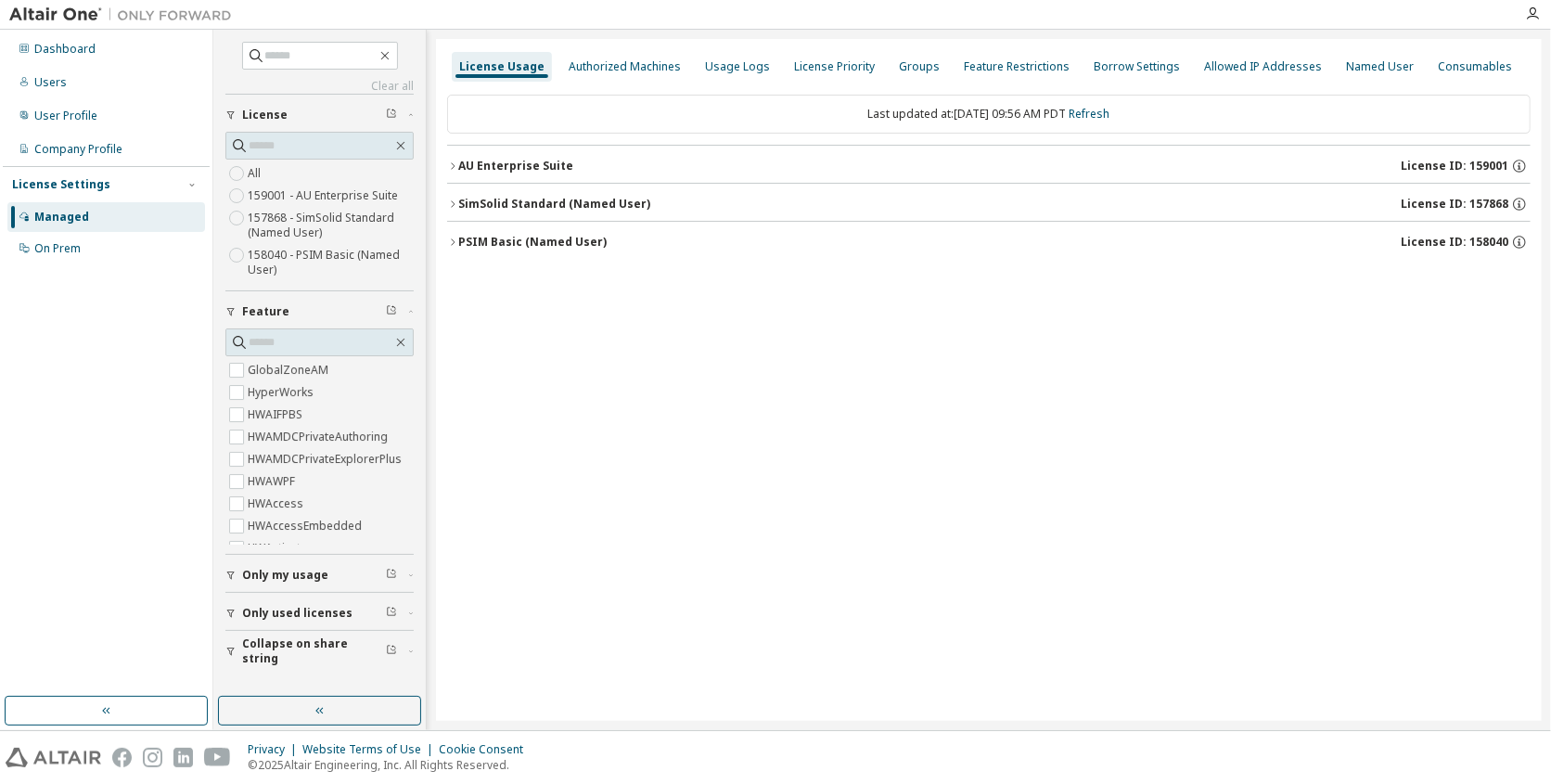
click at [452, 165] on icon "button" at bounding box center [452, 165] width 11 height 11
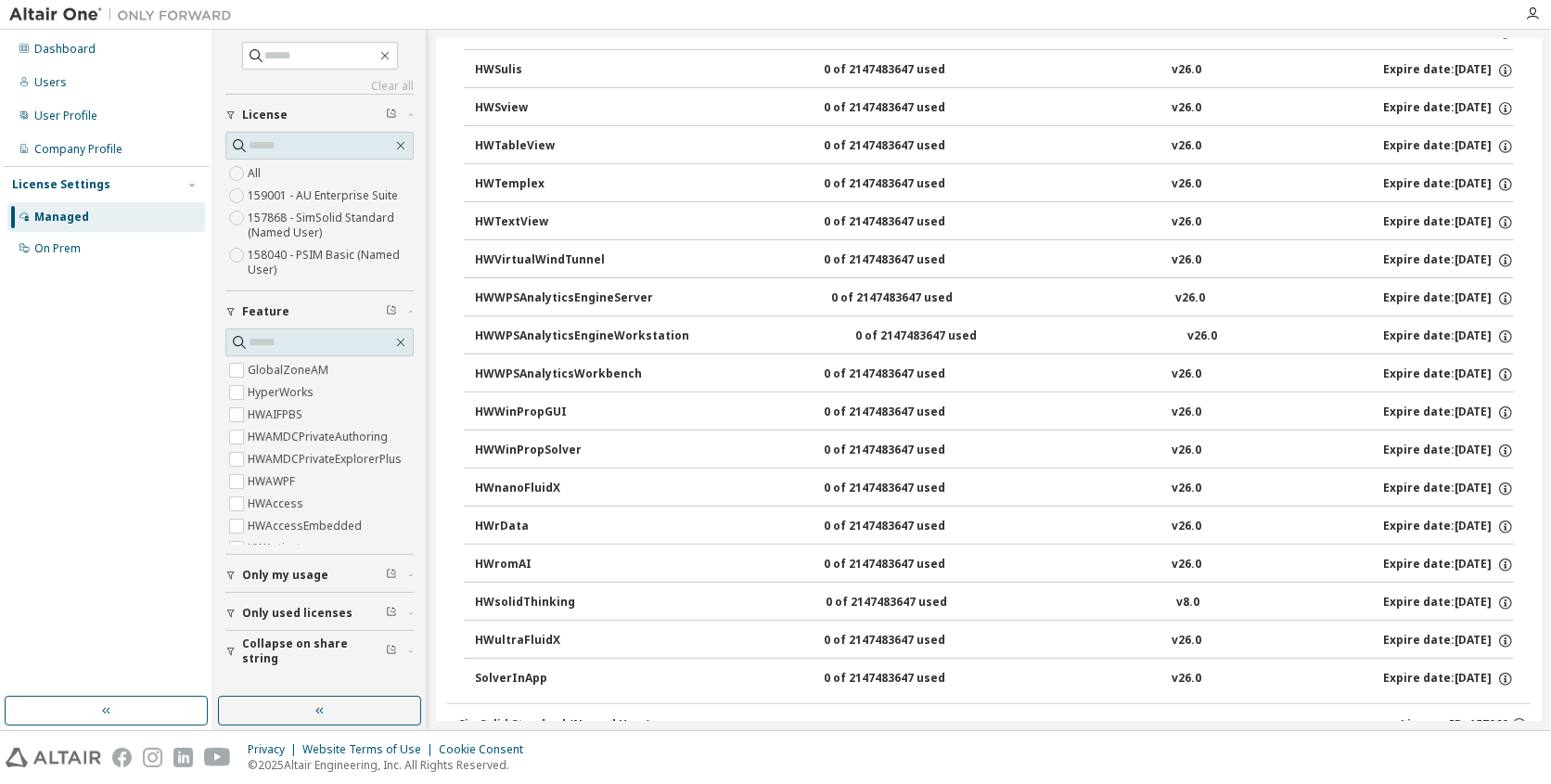
scroll to position [12040, 0]
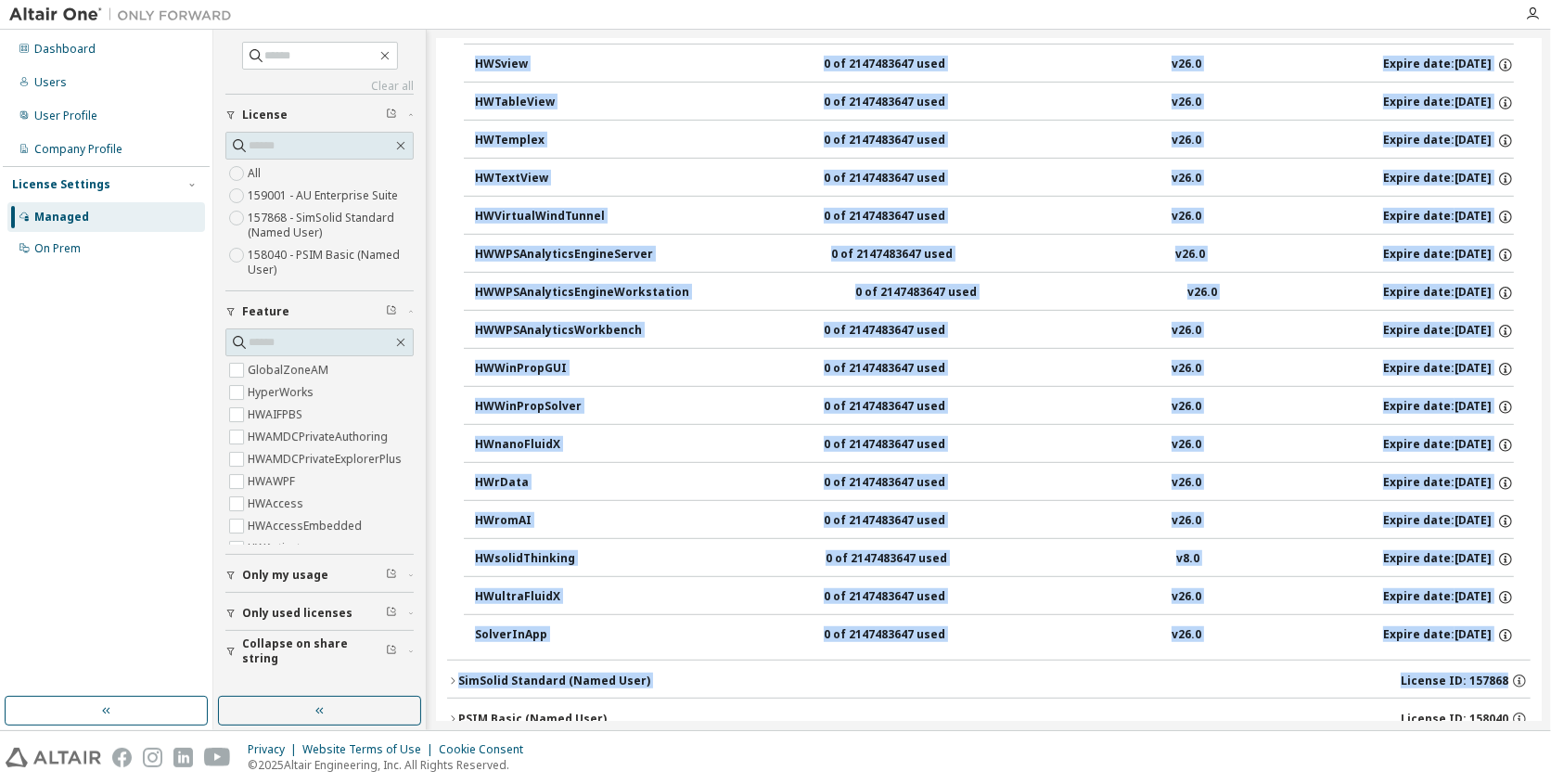
drag, startPoint x: 1542, startPoint y: 700, endPoint x: 1531, endPoint y: 652, distance: 49.2
click at [1534, 647] on div "License Usage Authorized Machines Usage Logs License Priority Groups Feature Re…" at bounding box center [989, 379] width 1106 height 681
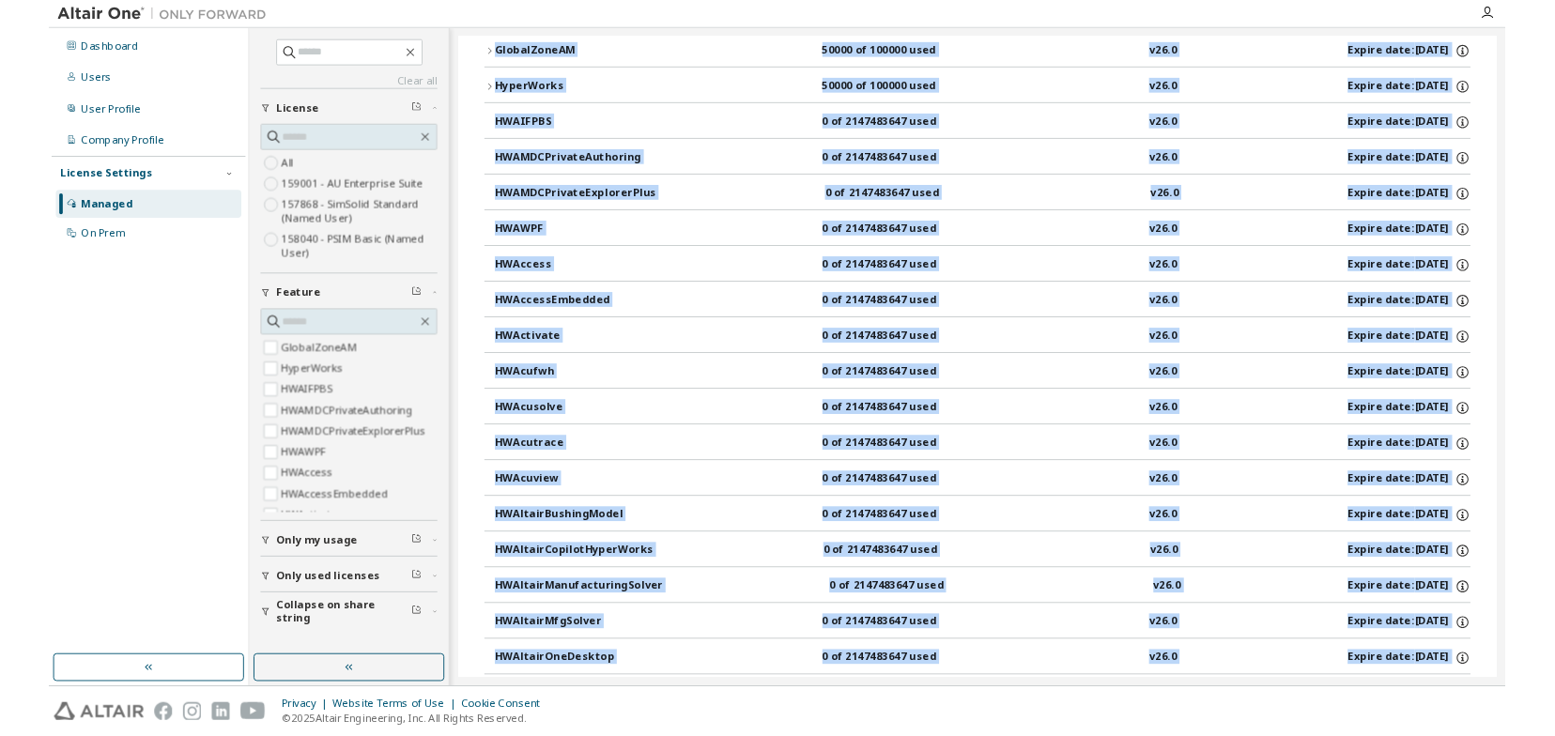
scroll to position [0, 0]
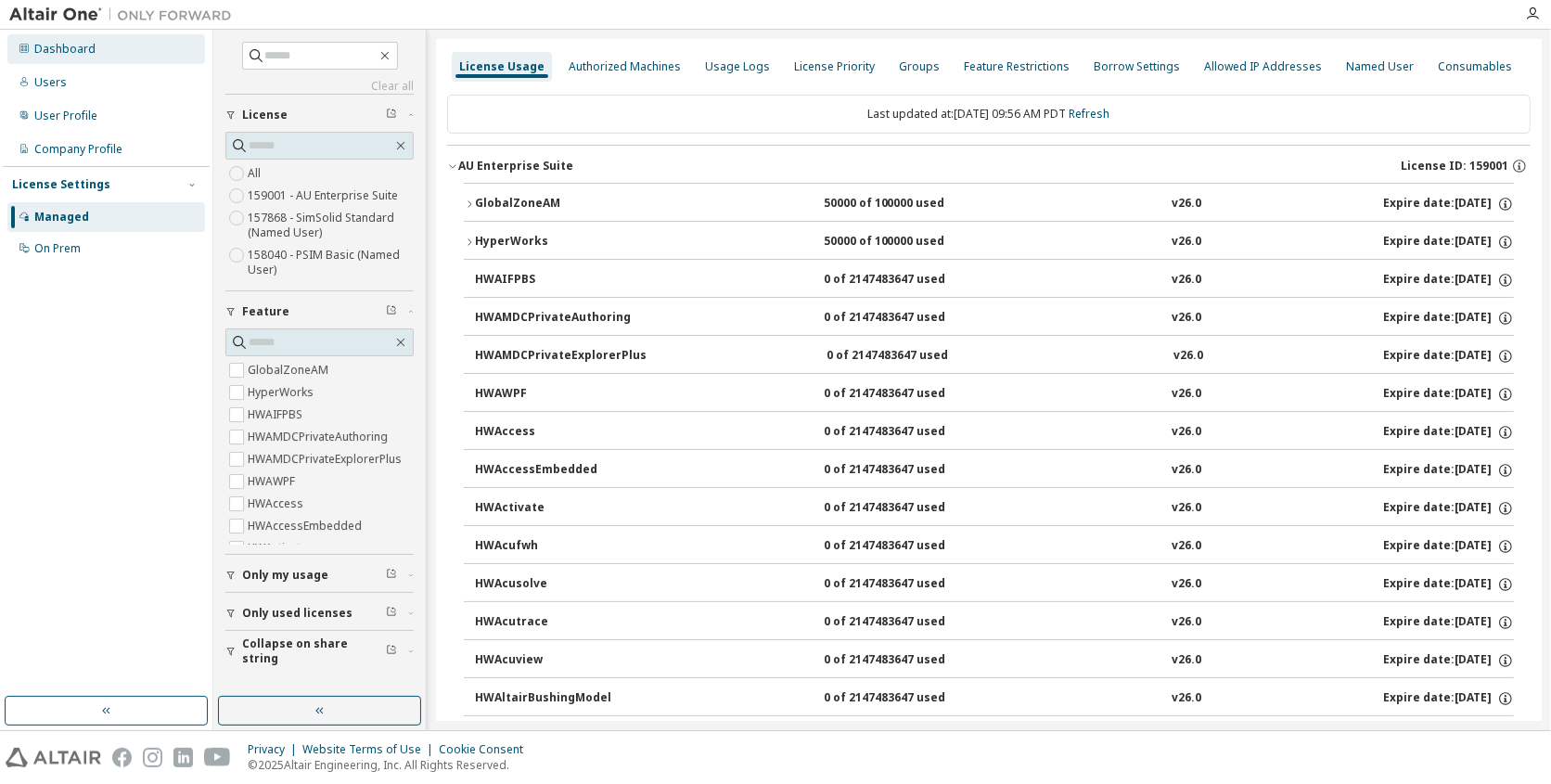
click at [71, 41] on div "Dashboard" at bounding box center [65, 48] width 61 height 15
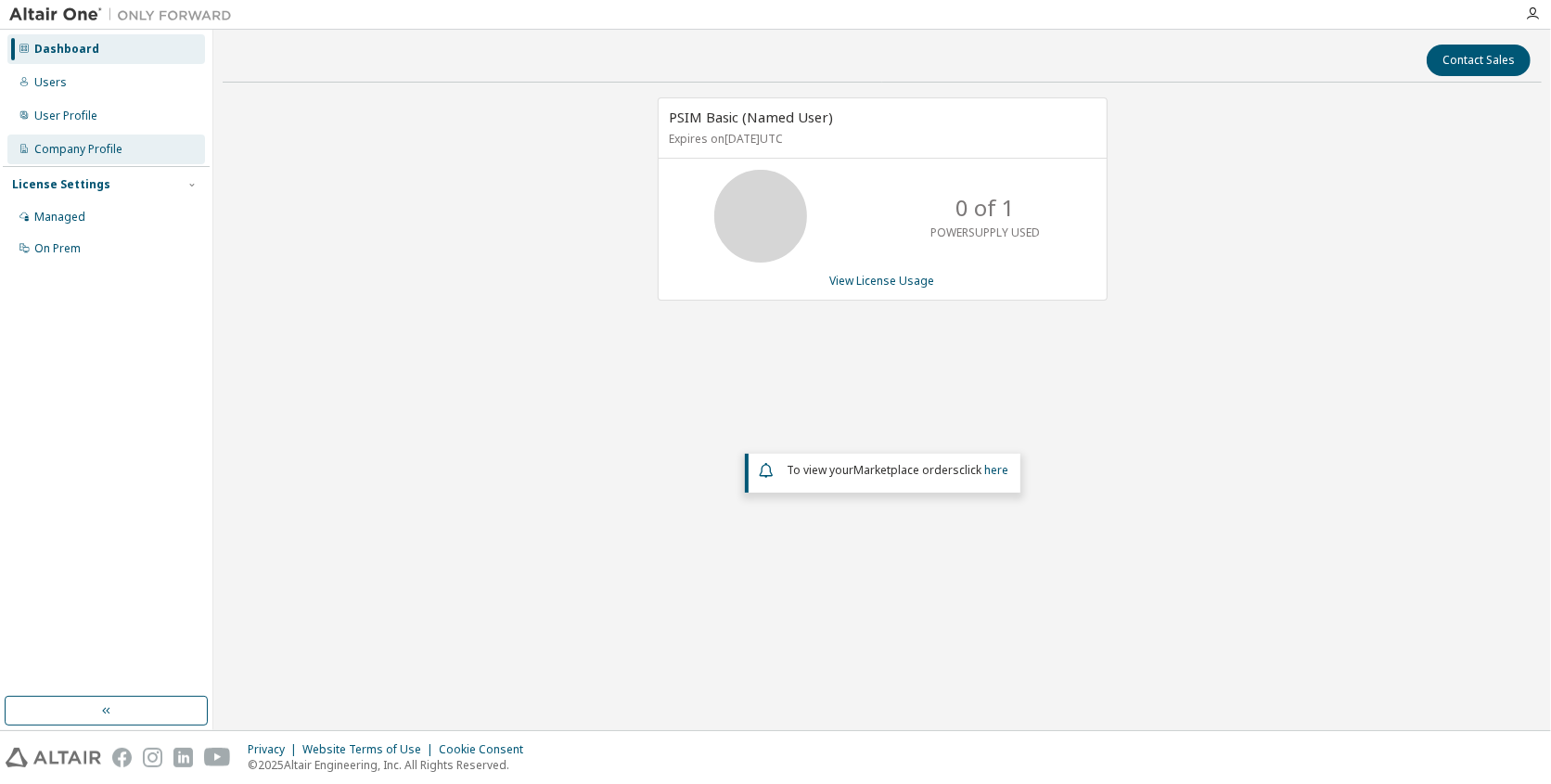
click at [84, 143] on div "Company Profile" at bounding box center [78, 149] width 88 height 15
